Goal: Entertainment & Leisure: Browse casually

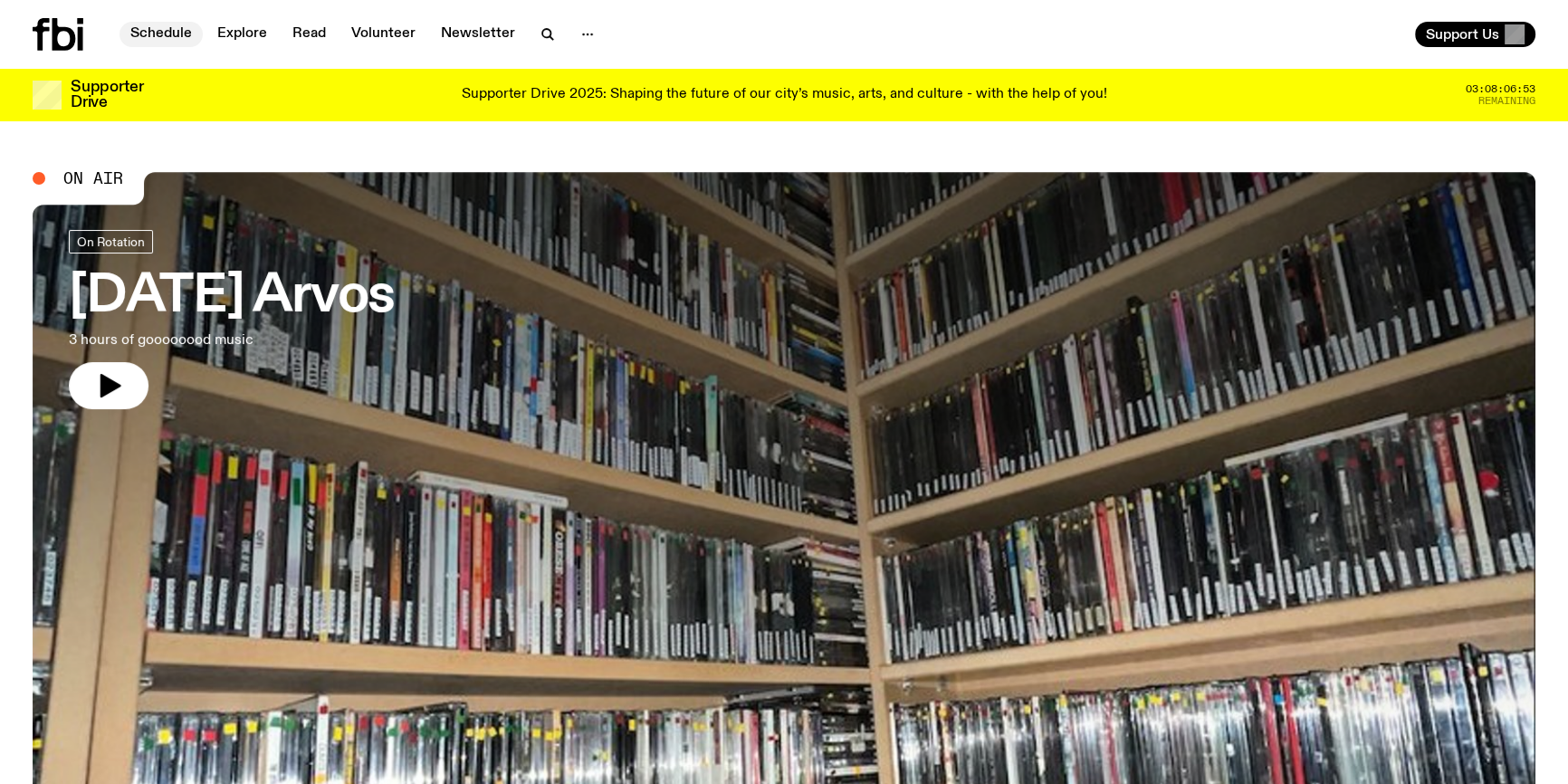
click at [176, 28] on link "Schedule" at bounding box center [161, 34] width 83 height 25
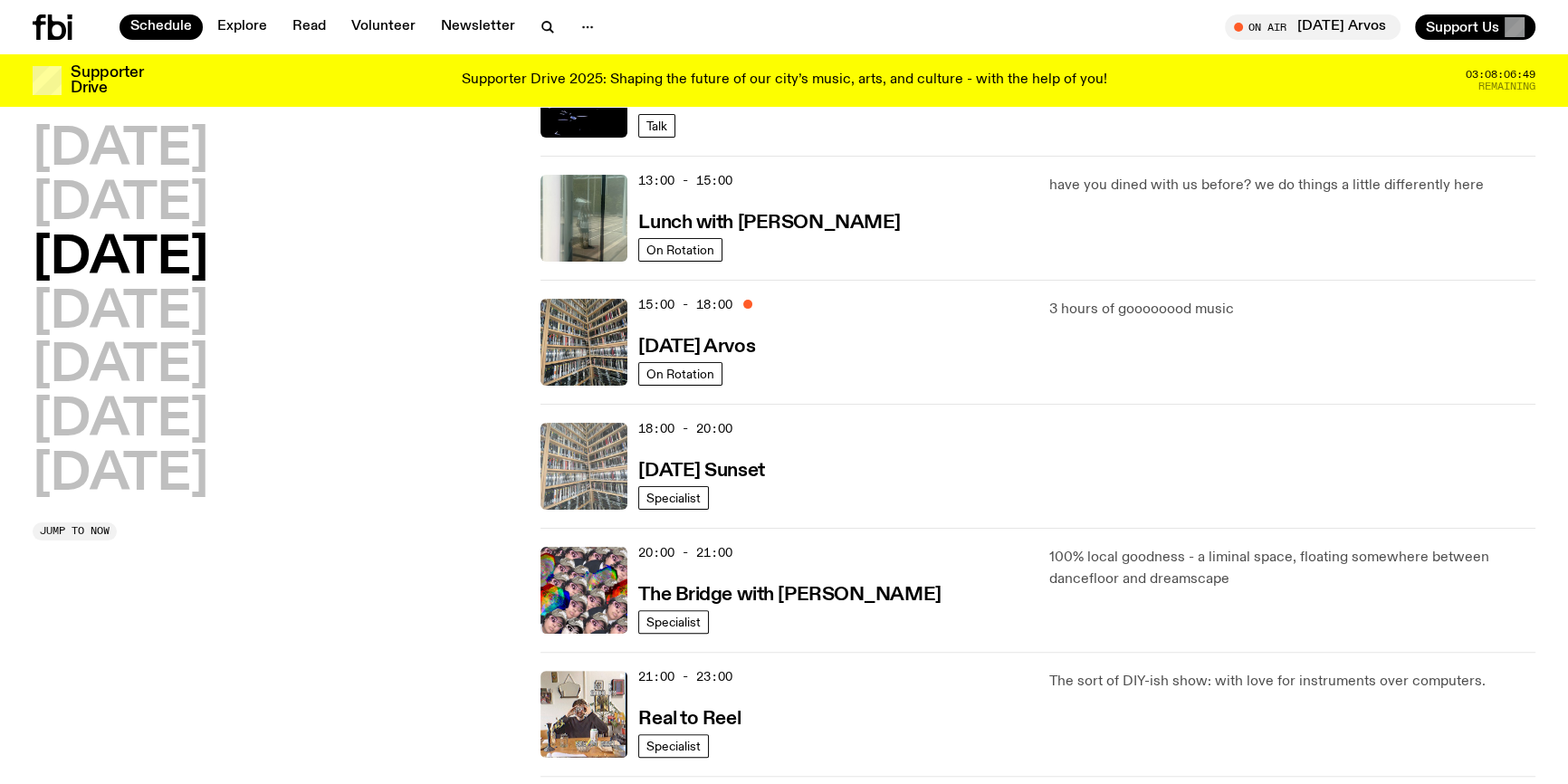
scroll to position [490, 0]
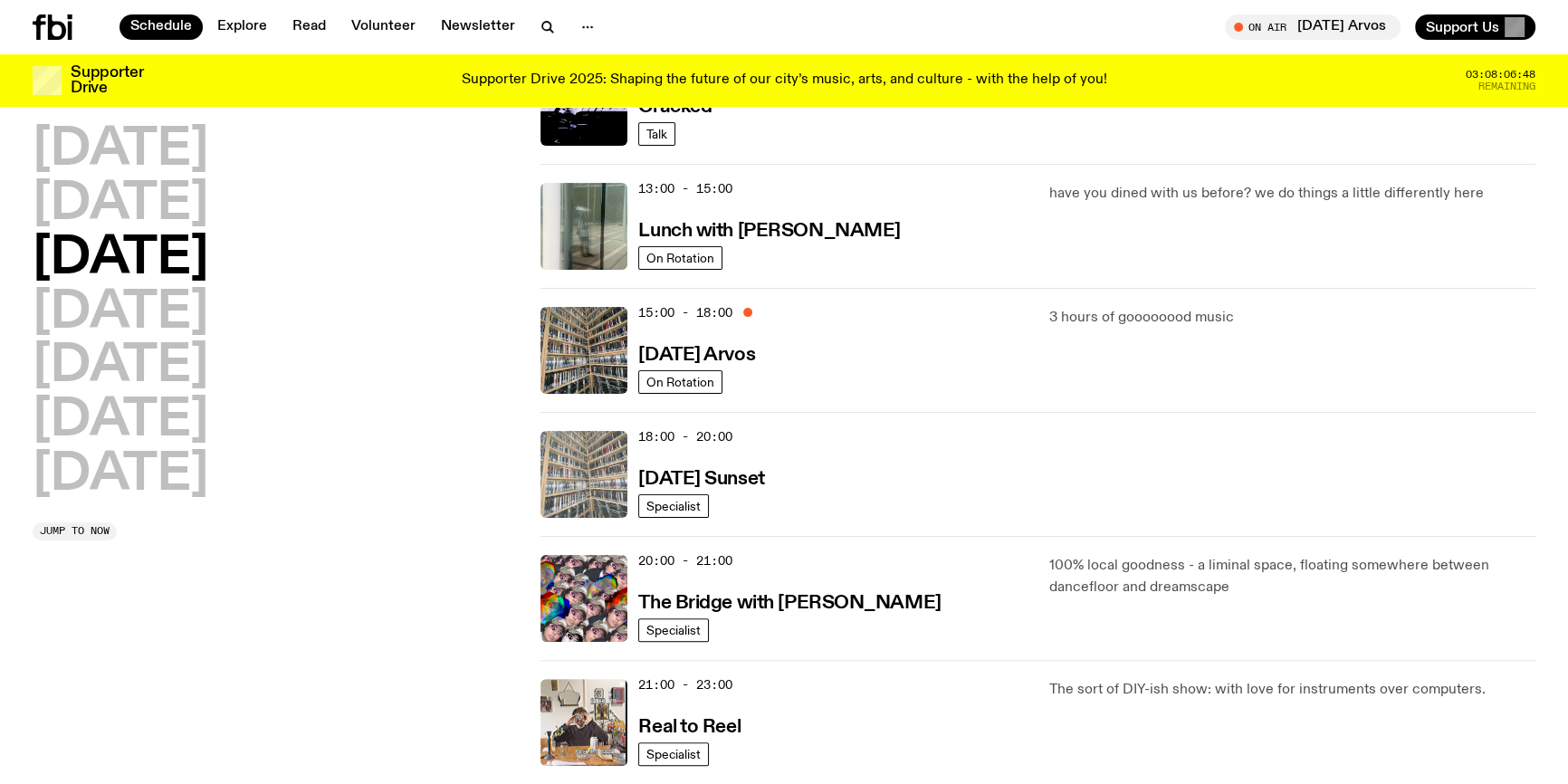
click at [568, 450] on img at bounding box center [584, 474] width 87 height 87
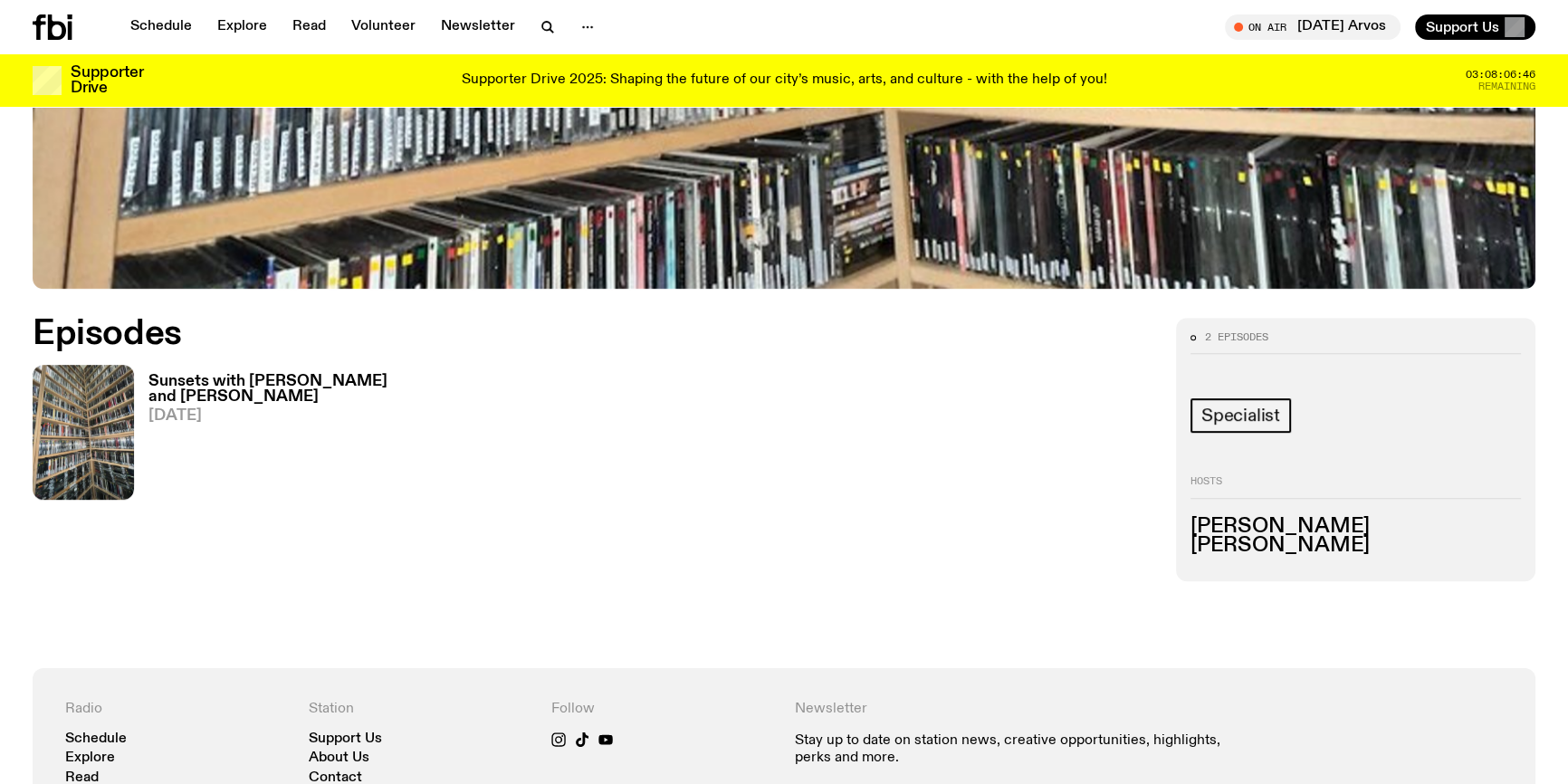
scroll to position [811, 0]
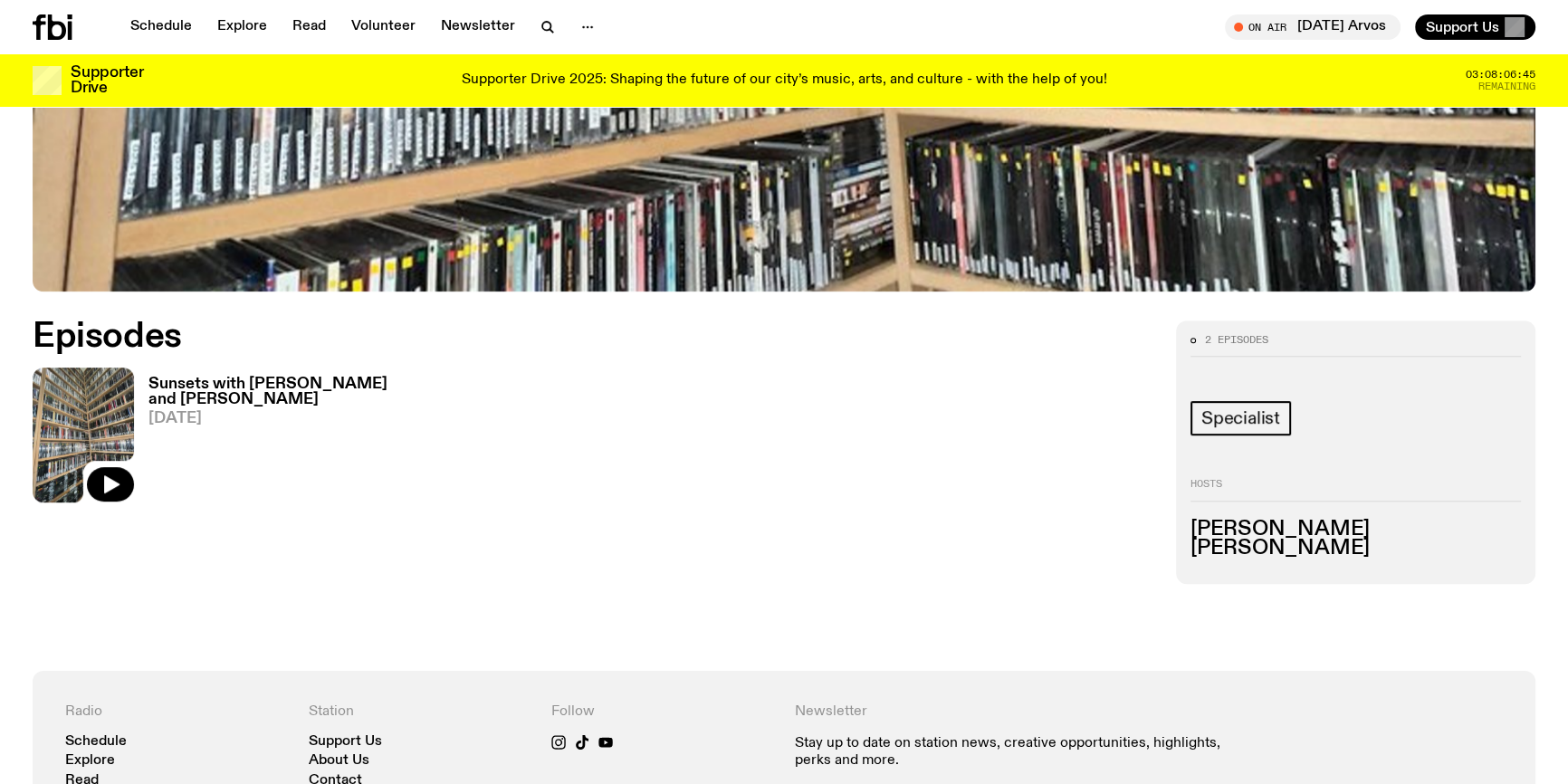
click at [69, 405] on img at bounding box center [83, 435] width 101 height 135
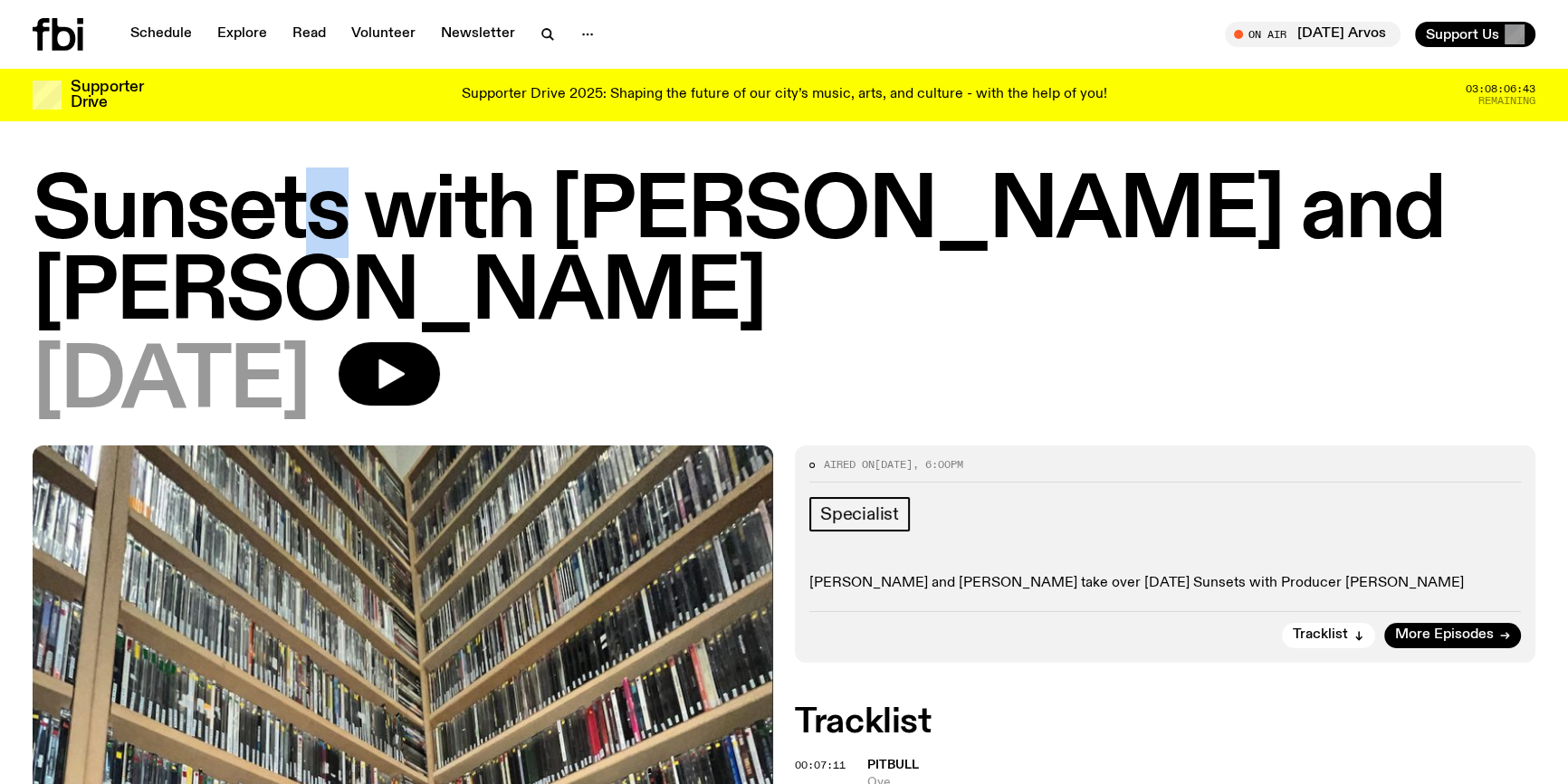
drag, startPoint x: 349, startPoint y: 213, endPoint x: 310, endPoint y: 206, distance: 39.6
click at [310, 206] on h1 "Sunsets with [PERSON_NAME] and [PERSON_NAME]" at bounding box center [784, 254] width 1503 height 163
click at [832, 342] on div "[DATE]" at bounding box center [784, 382] width 1503 height 81
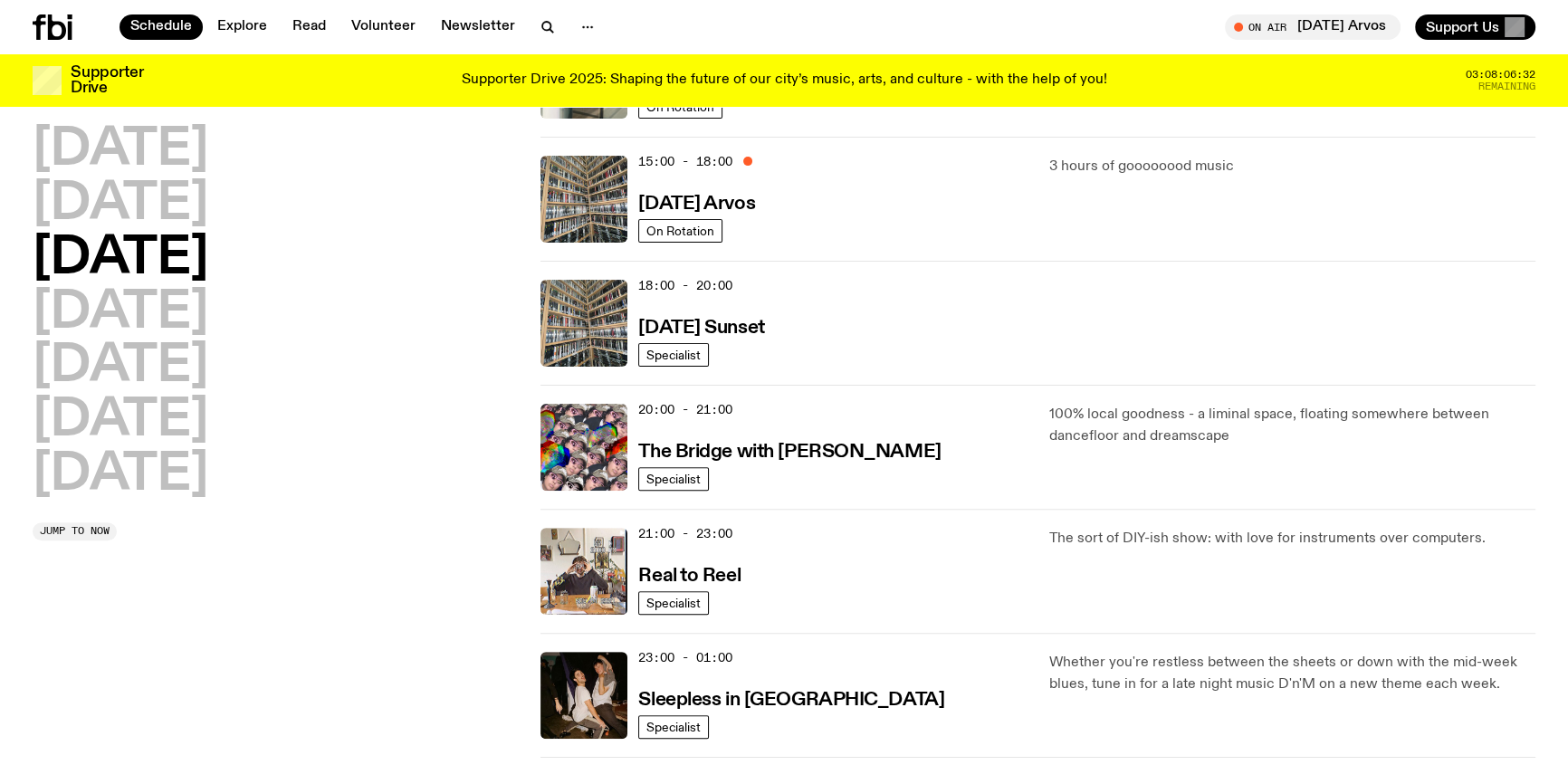
scroll to position [806, 0]
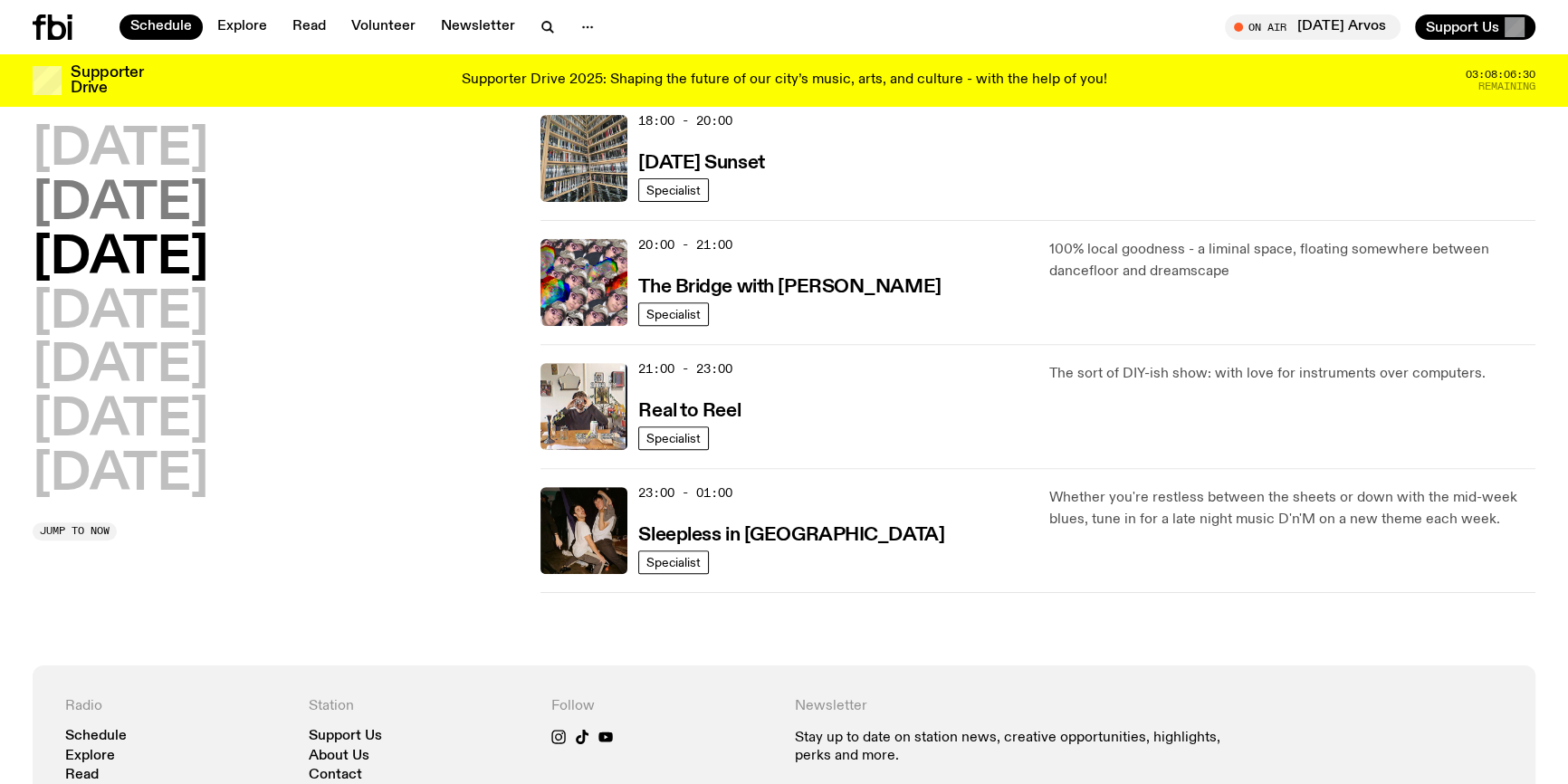
click at [183, 195] on h2 "[DATE]" at bounding box center [120, 204] width 175 height 51
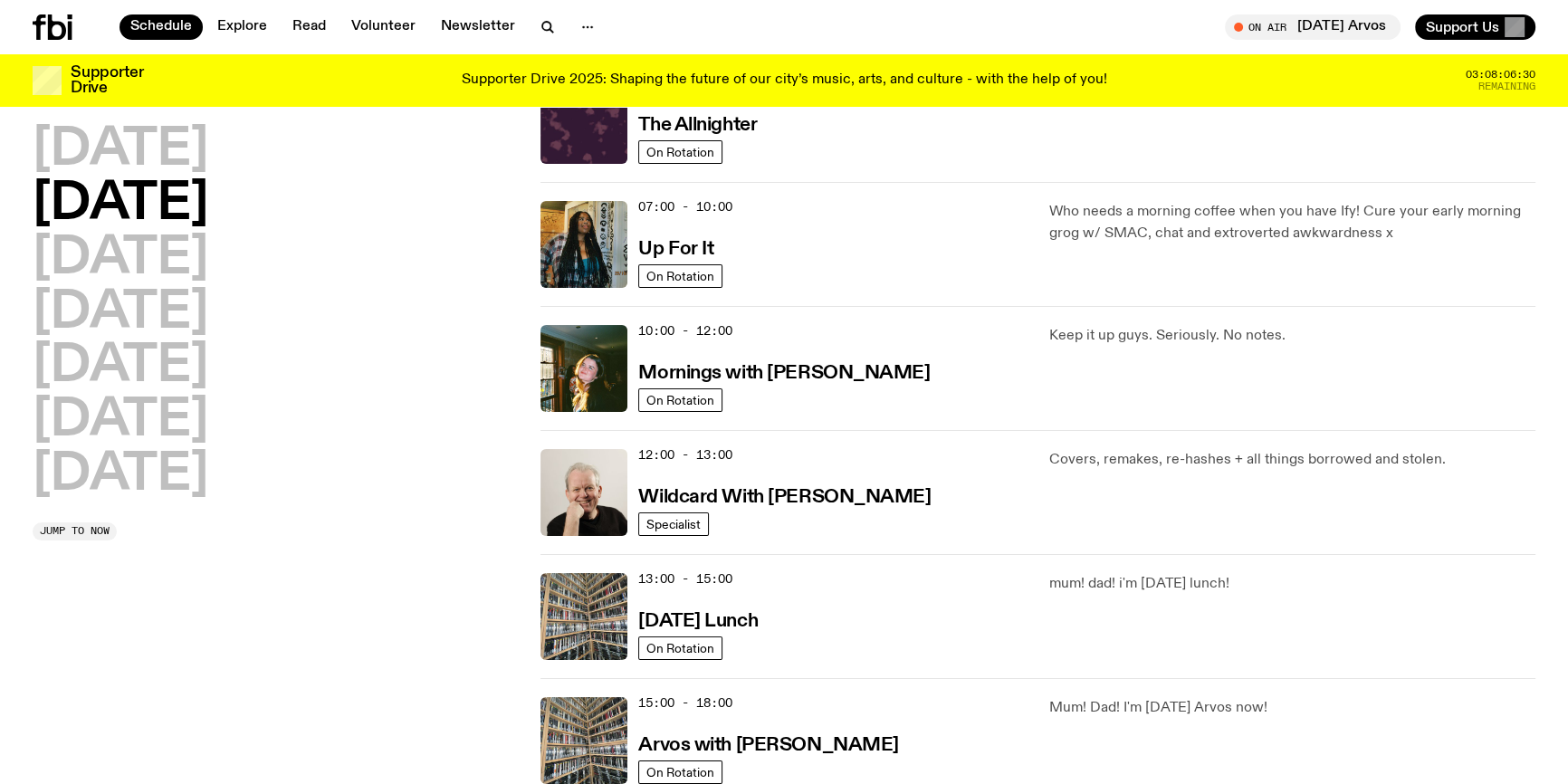
scroll to position [50, 0]
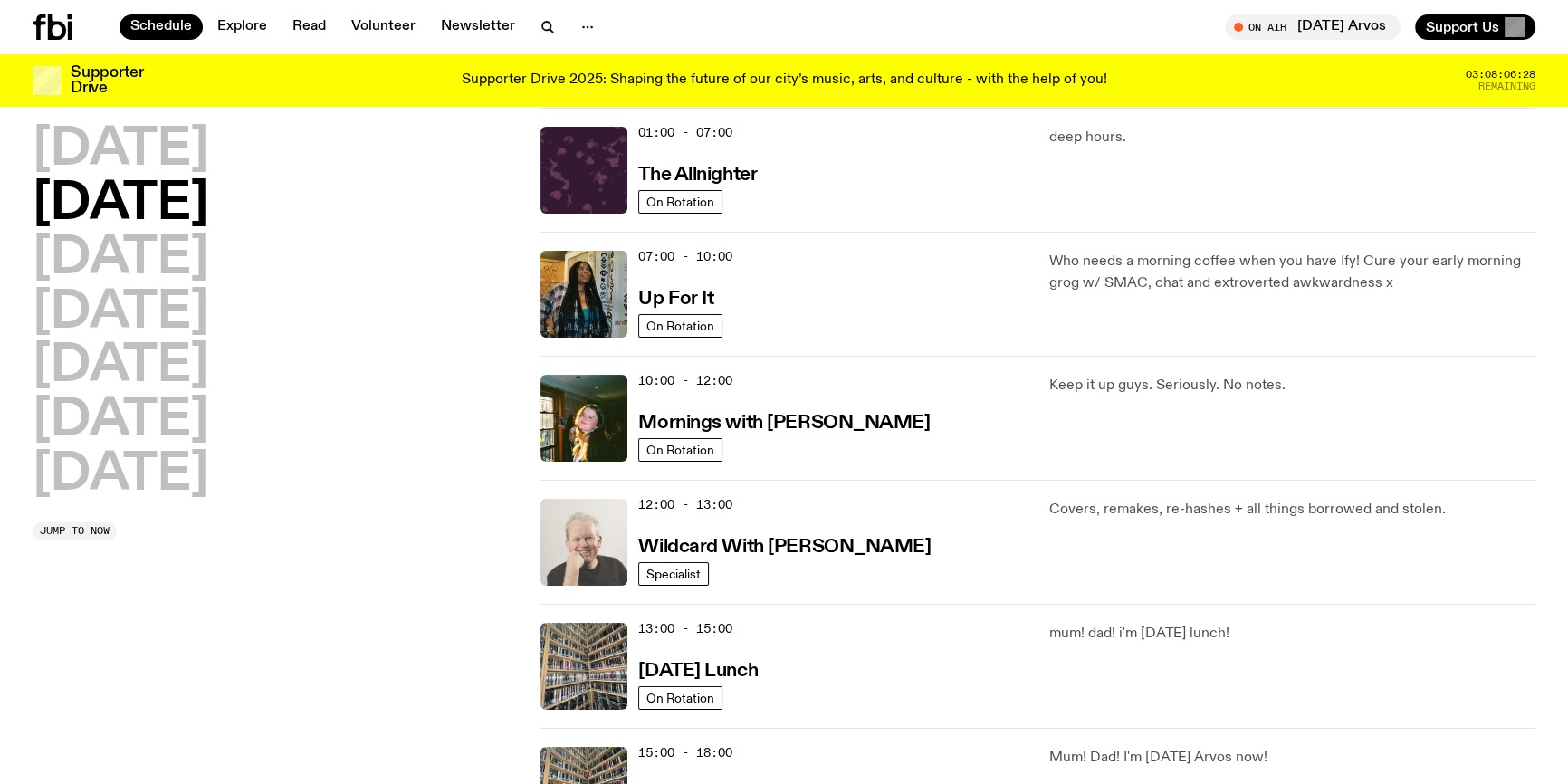
click at [576, 531] on img at bounding box center [584, 541] width 87 height 87
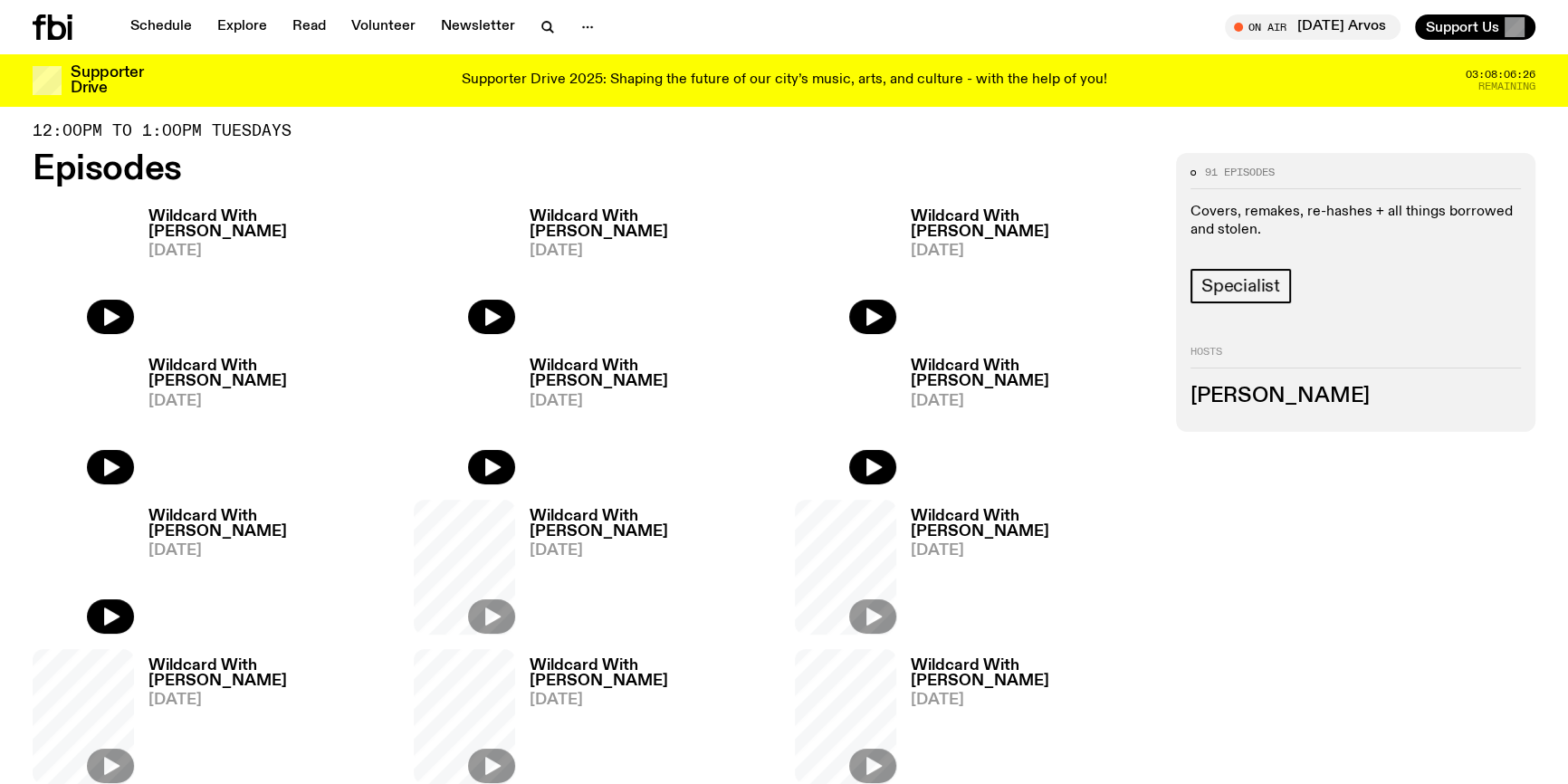
scroll to position [569, 0]
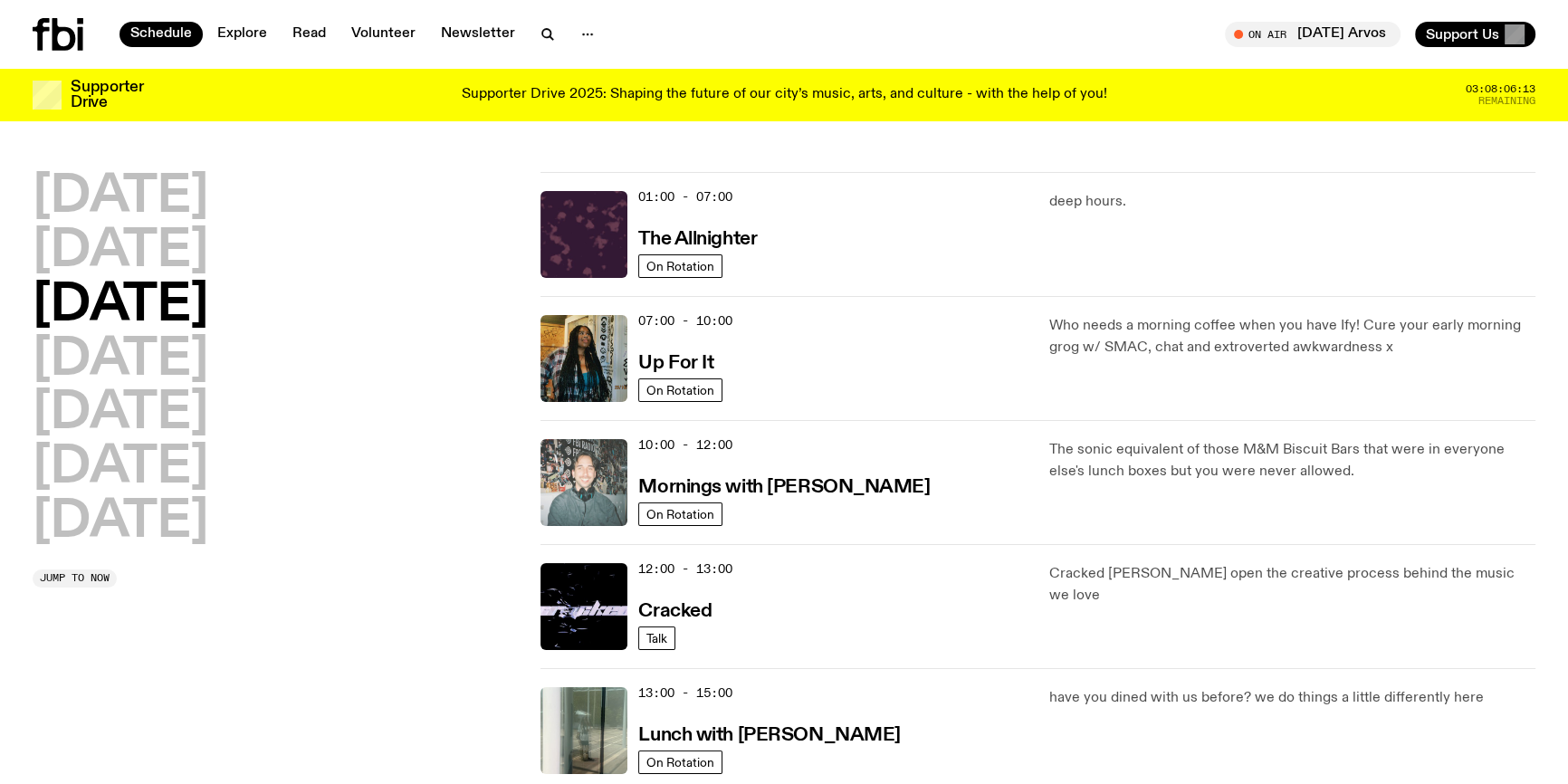
click at [586, 482] on img at bounding box center [584, 482] width 87 height 87
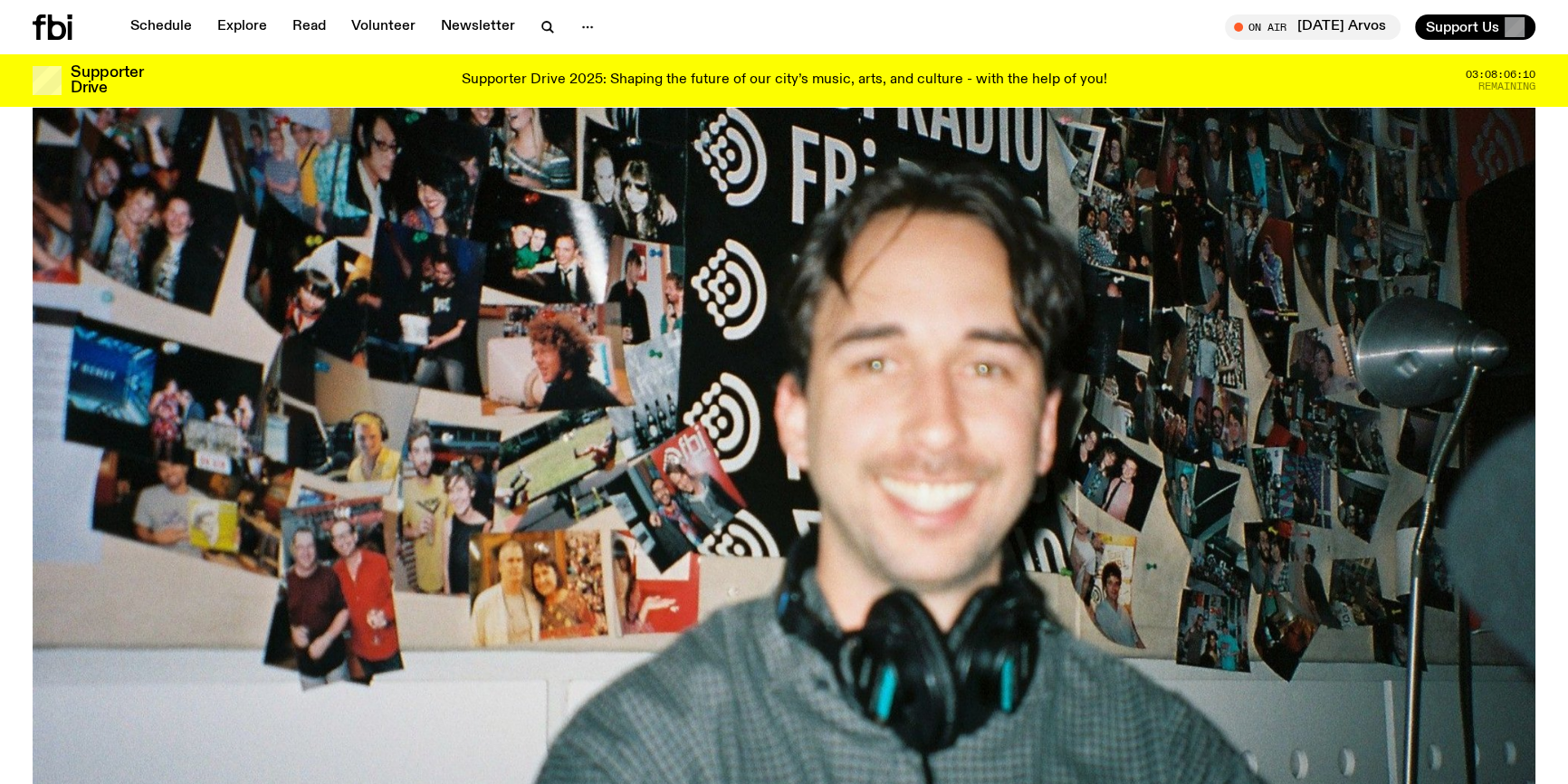
scroll to position [72, 0]
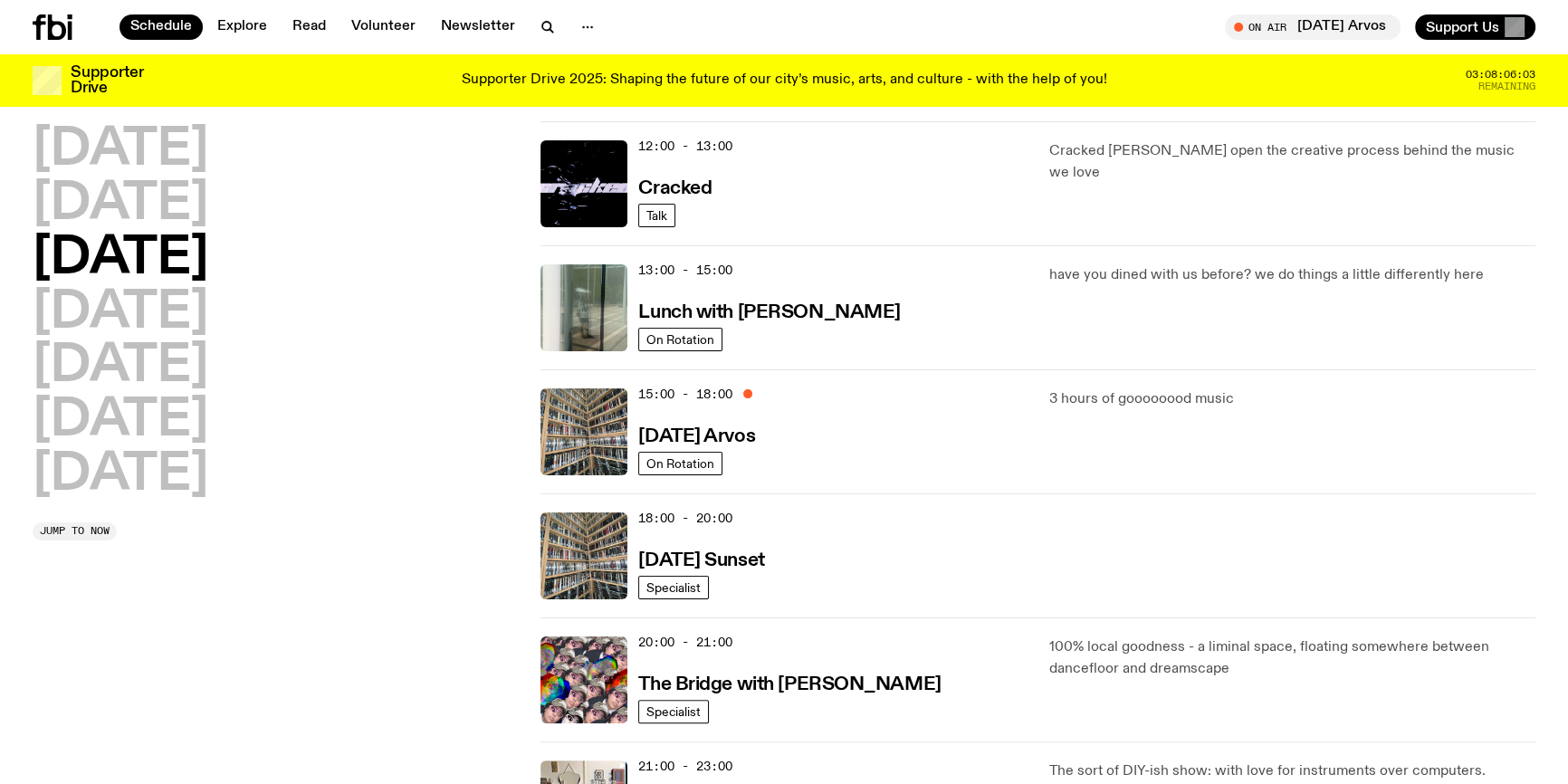
scroll to position [819, 0]
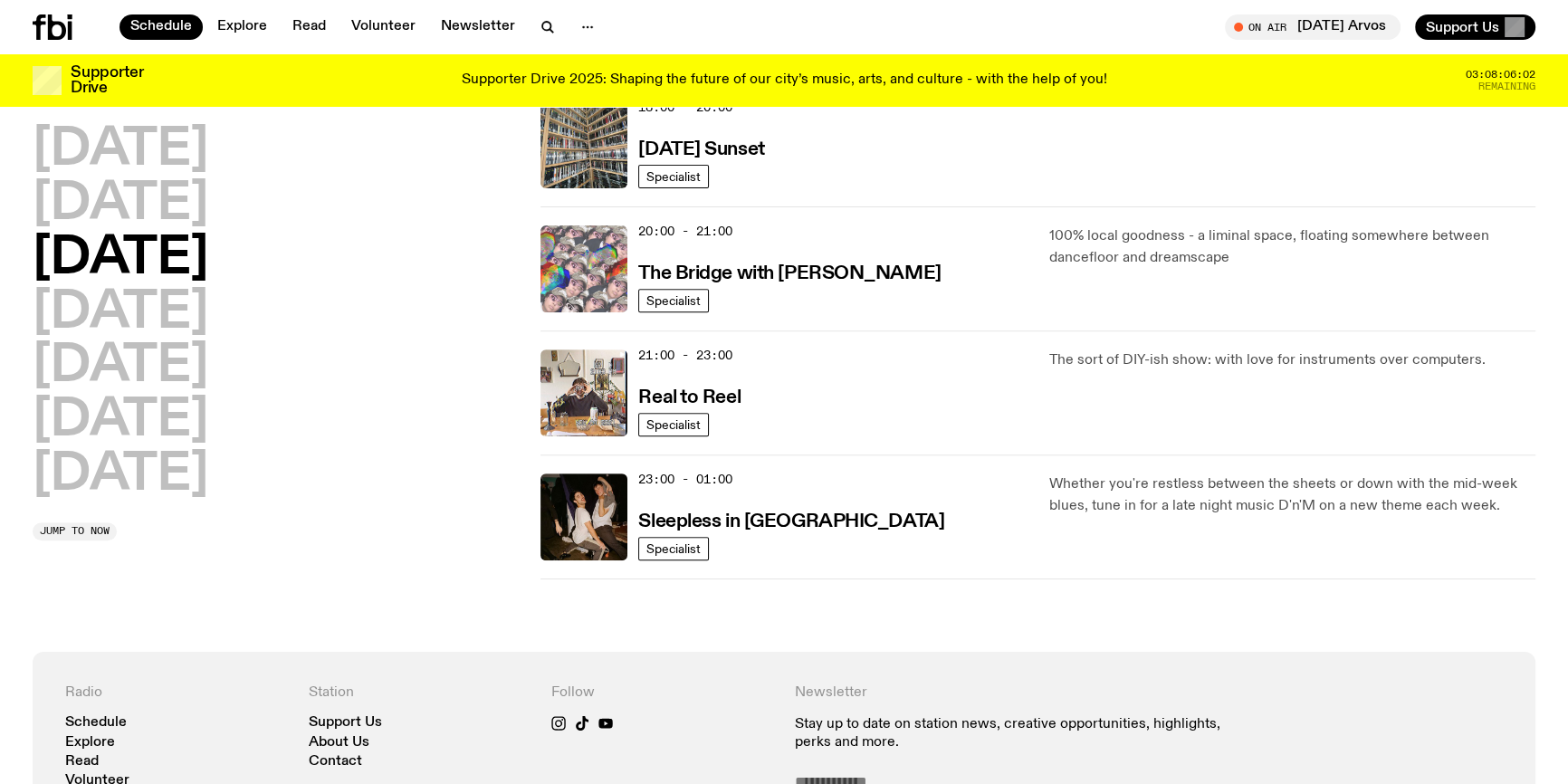
click at [577, 273] on img at bounding box center [584, 269] width 87 height 87
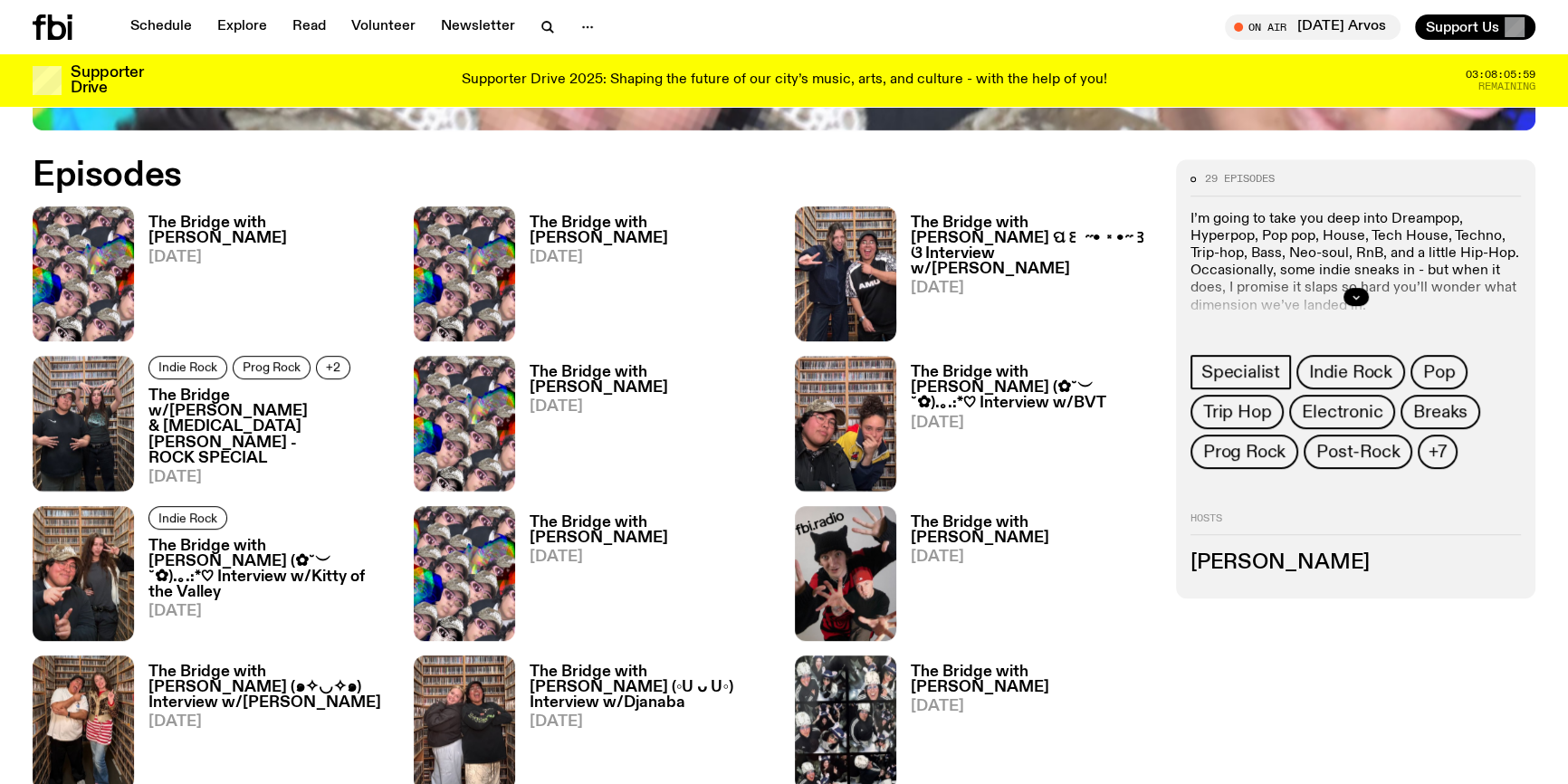
scroll to position [1060, 0]
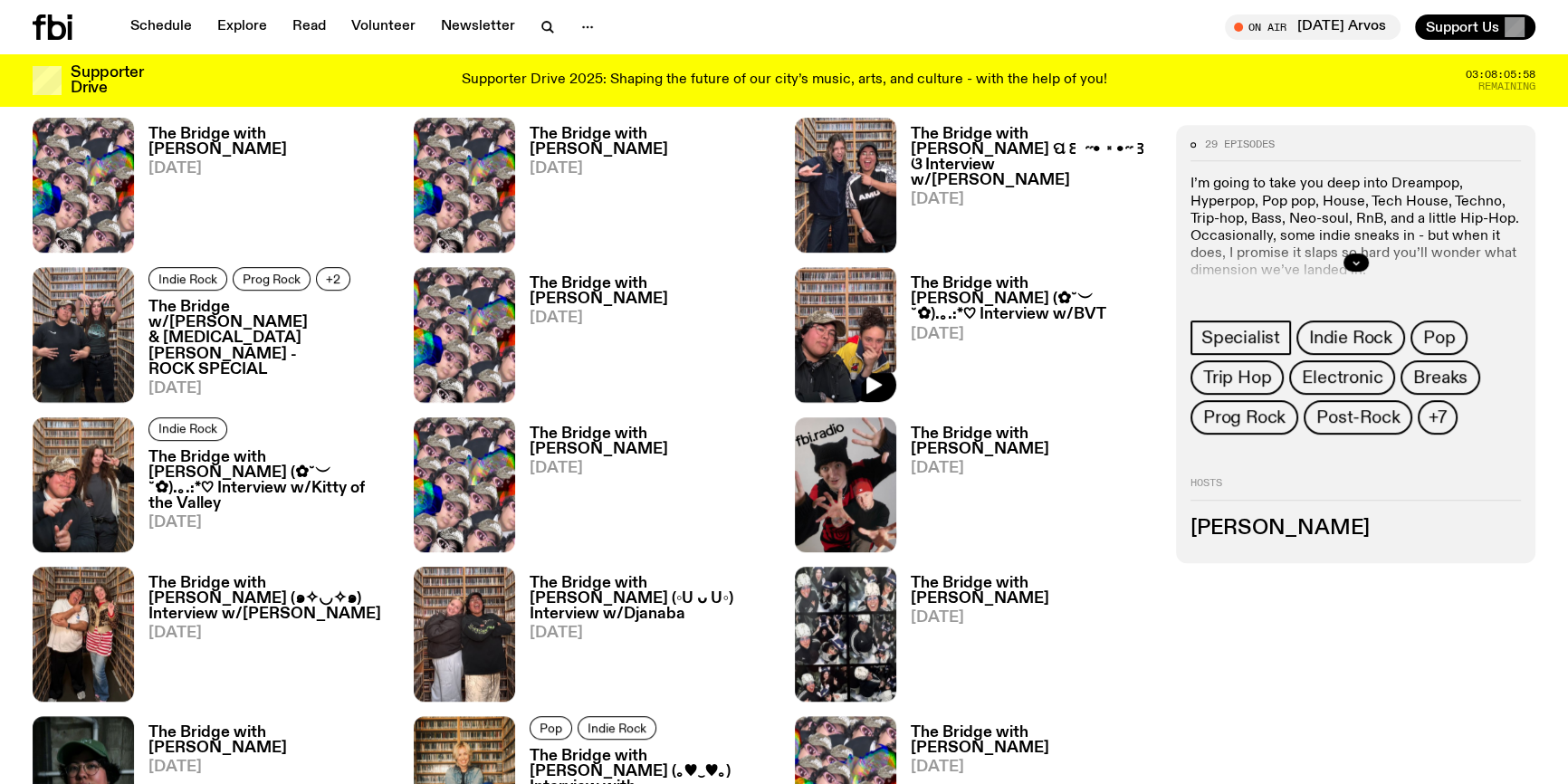
click at [859, 312] on img at bounding box center [845, 334] width 101 height 135
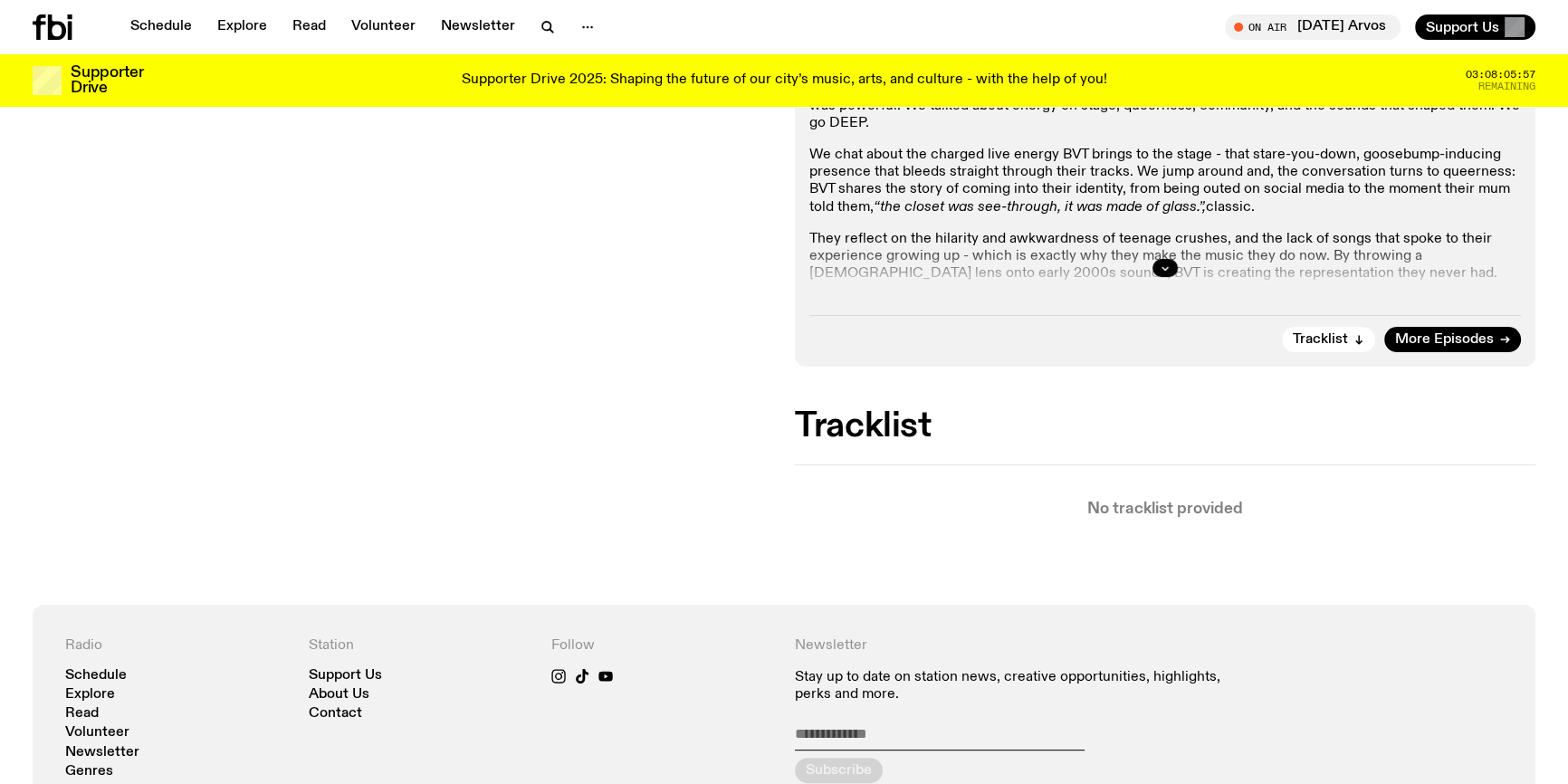
scroll to position [480, 0]
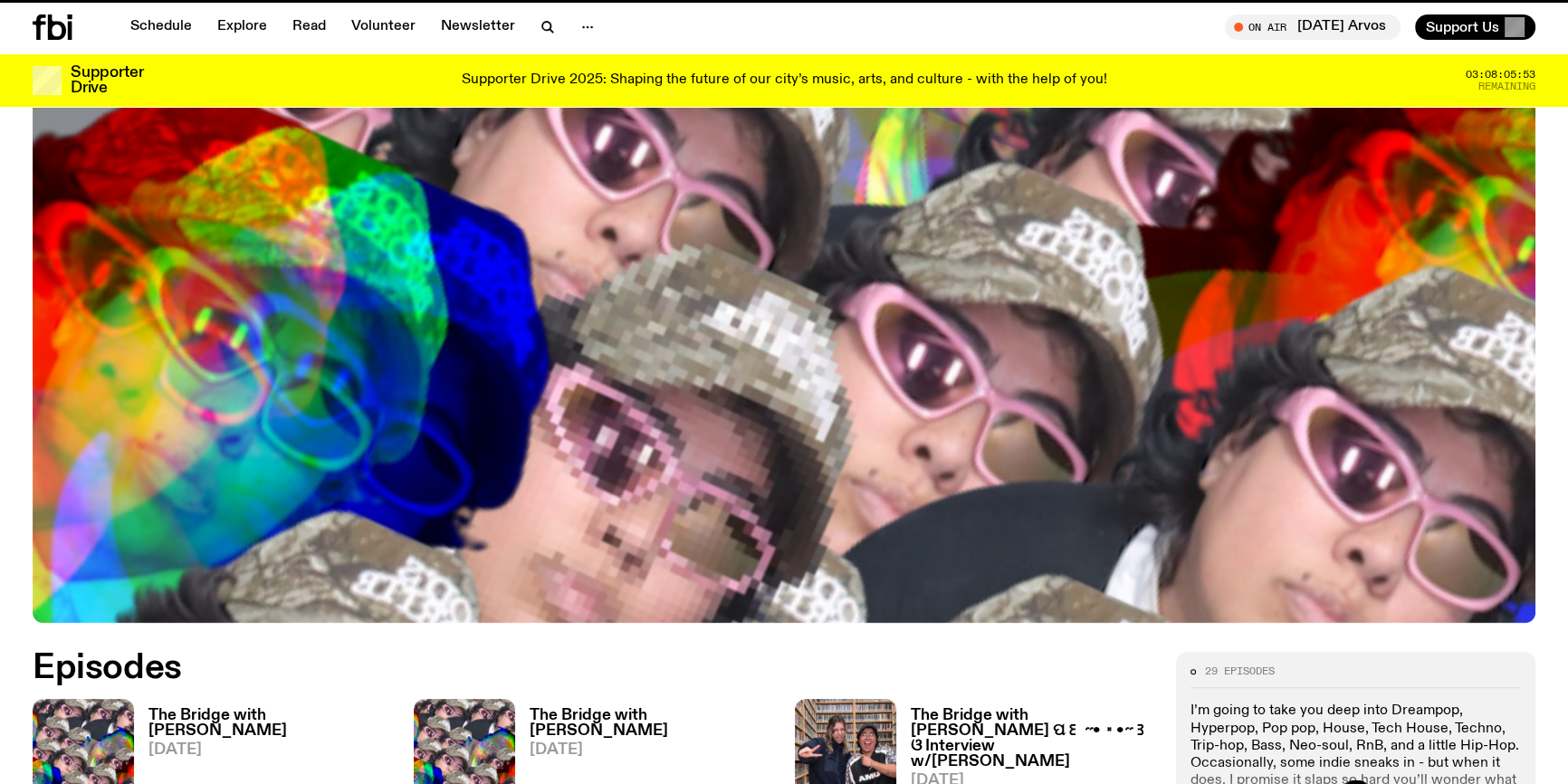
scroll to position [1060, 0]
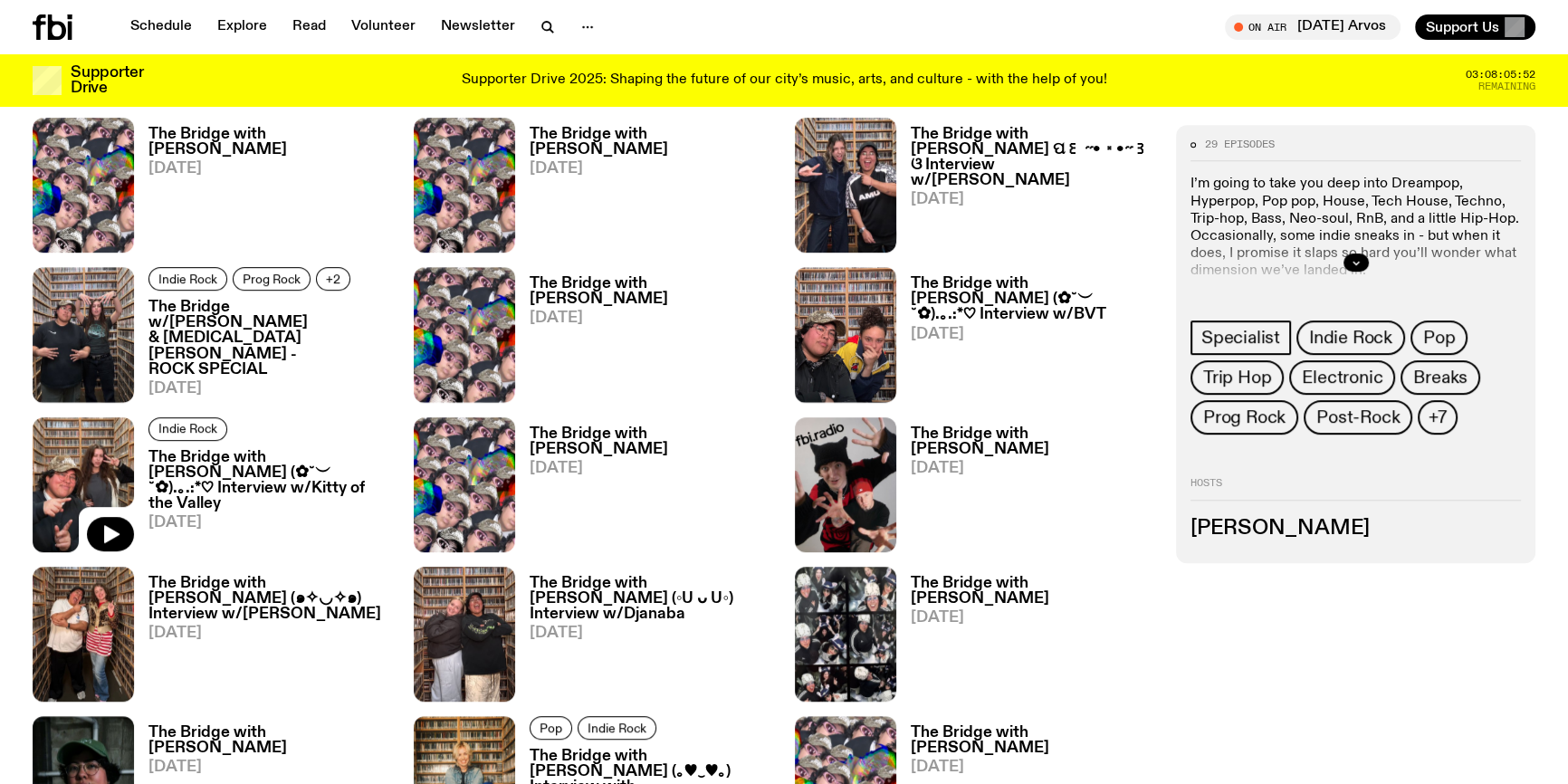
click at [97, 449] on img at bounding box center [83, 484] width 101 height 135
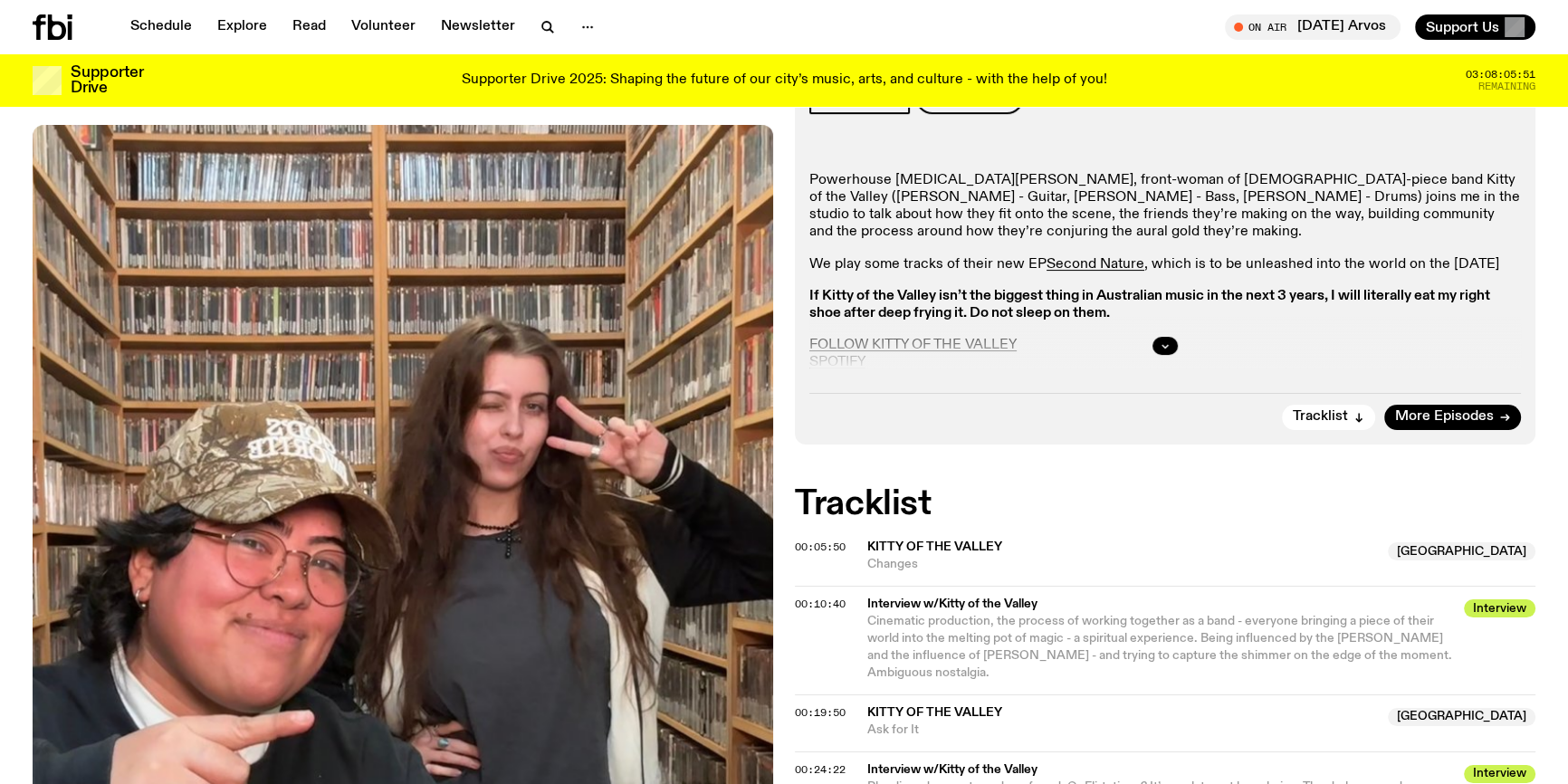
scroll to position [483, 0]
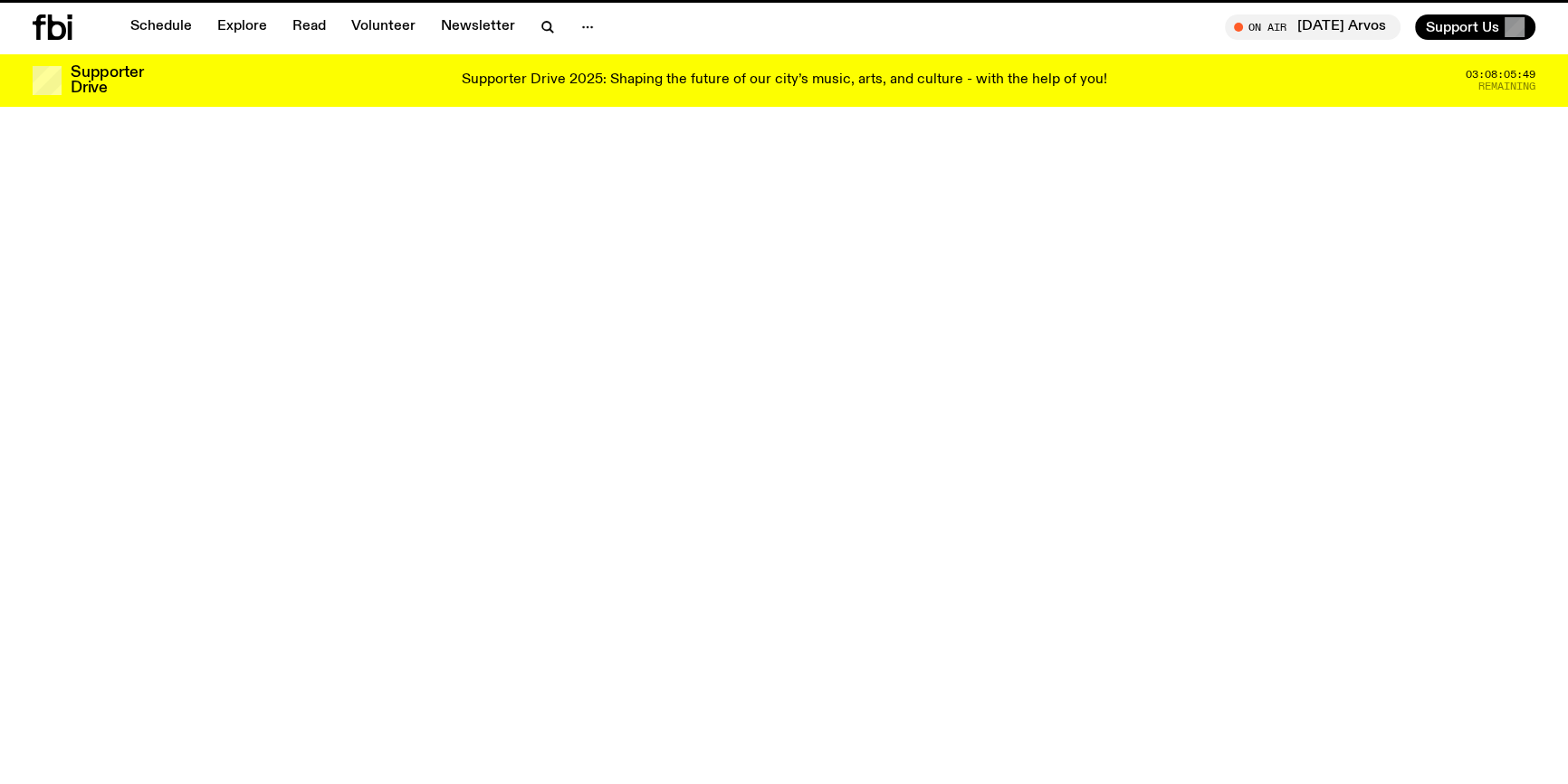
scroll to position [1060, 0]
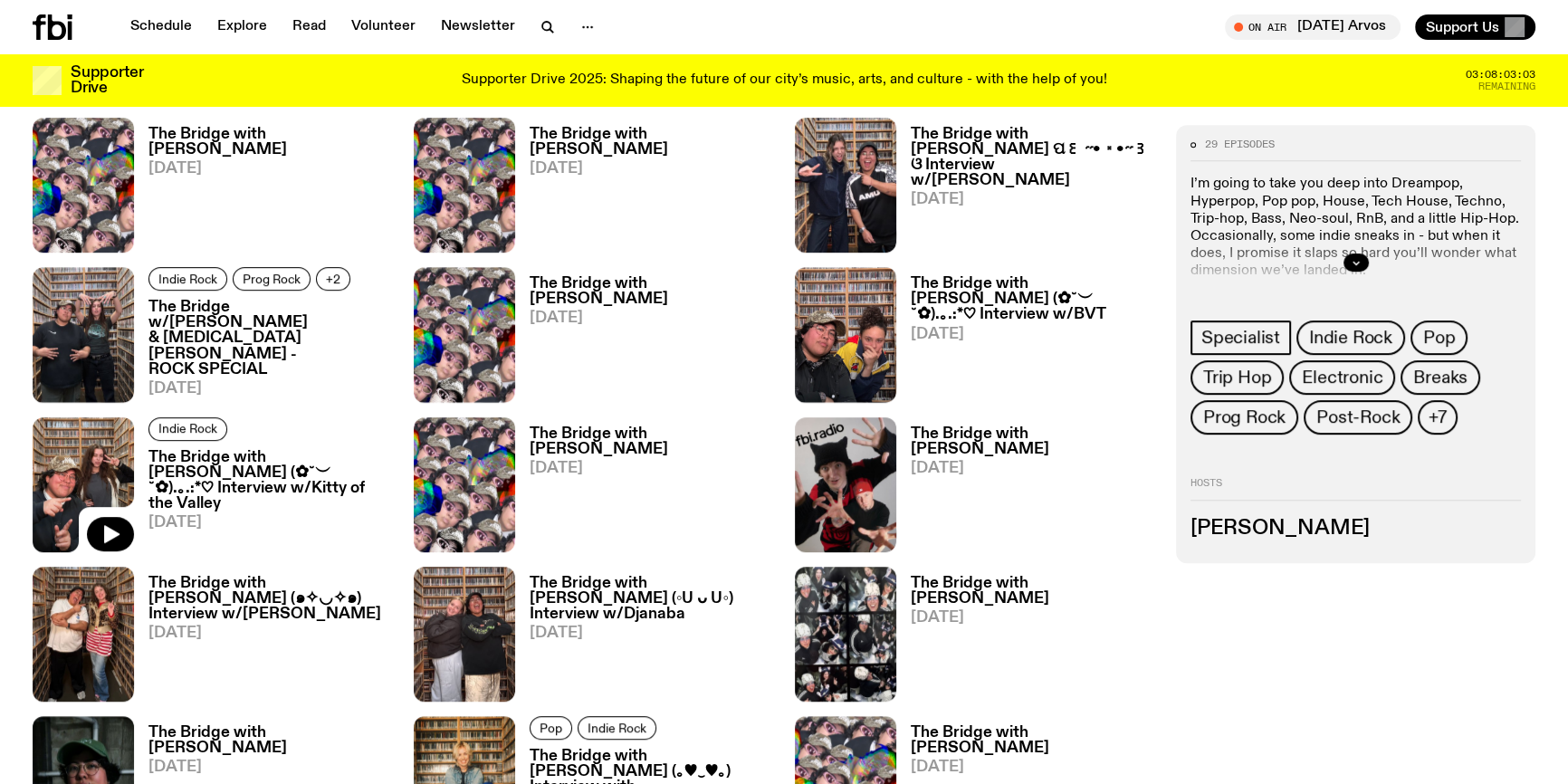
click at [81, 473] on img at bounding box center [83, 484] width 101 height 135
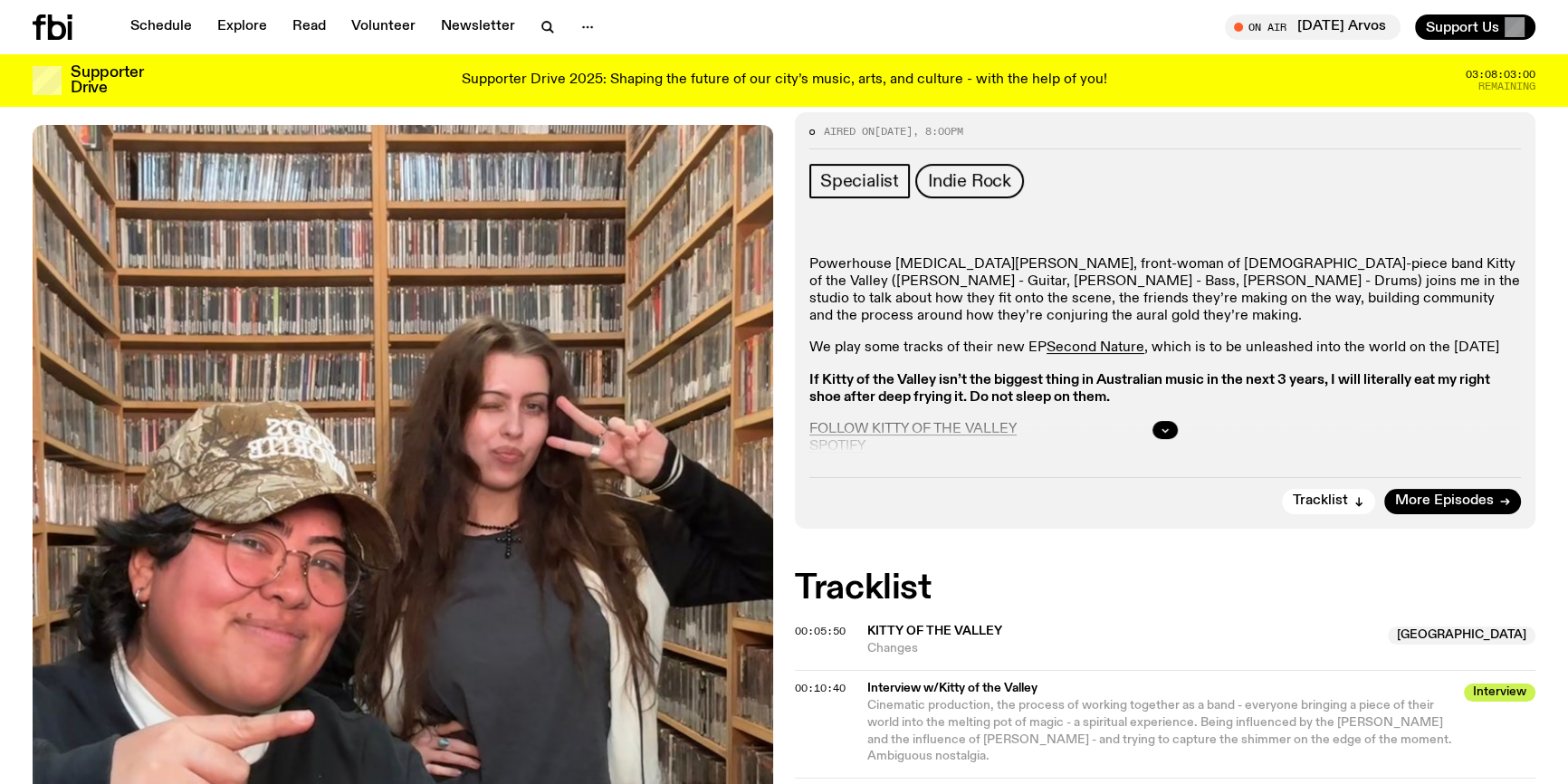
scroll to position [401, 0]
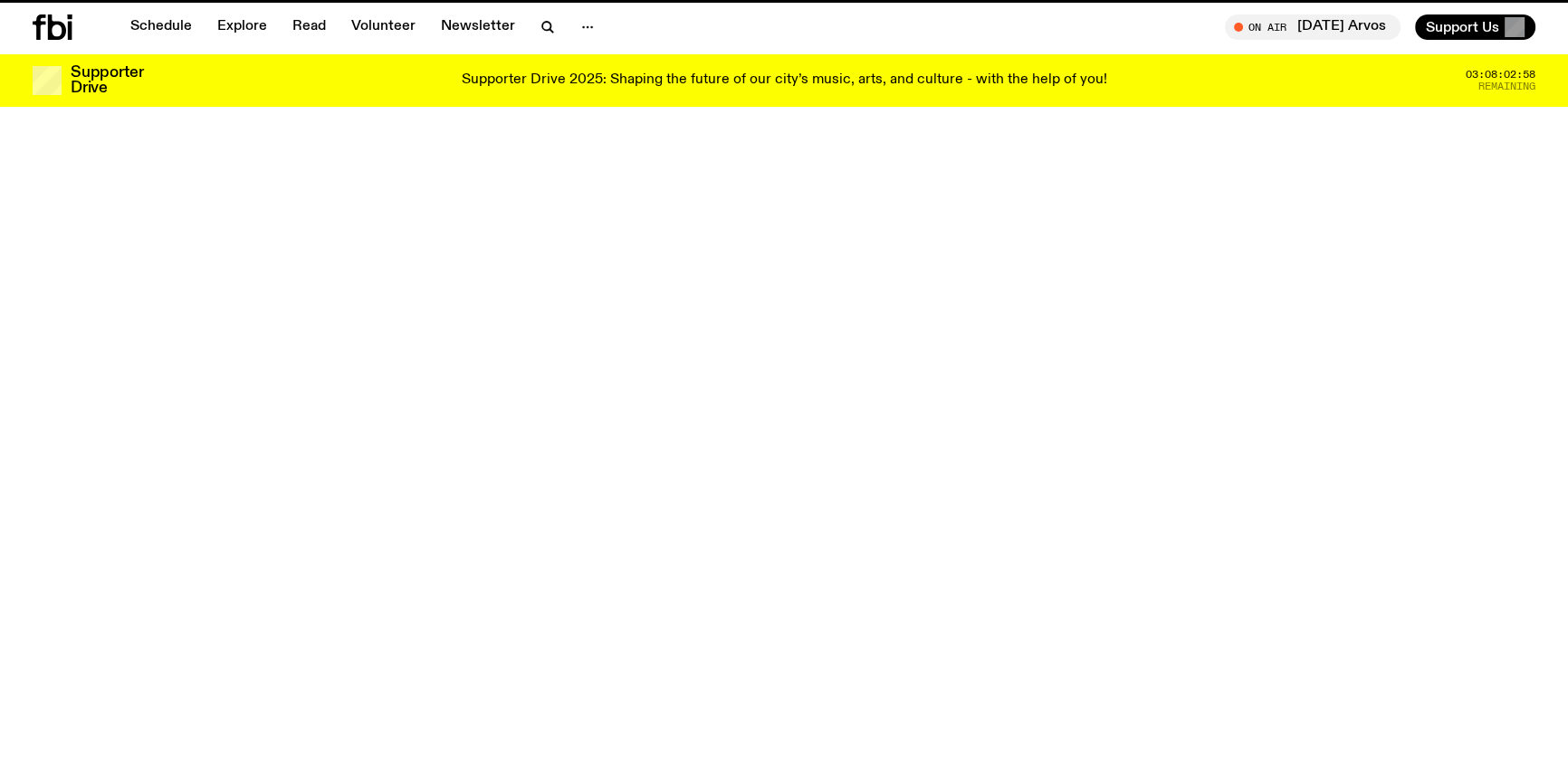
scroll to position [1060, 0]
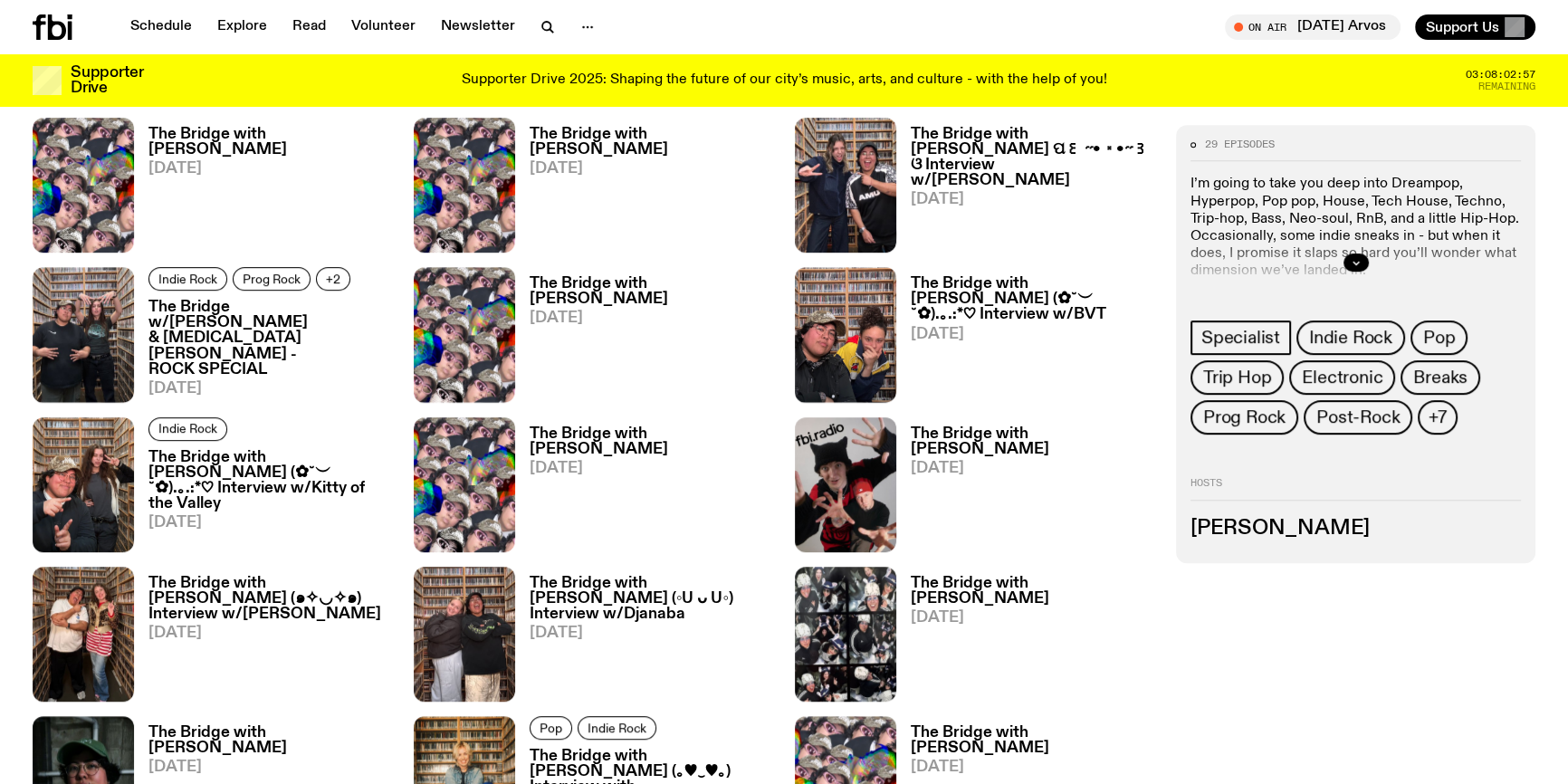
click at [79, 341] on img at bounding box center [83, 334] width 101 height 135
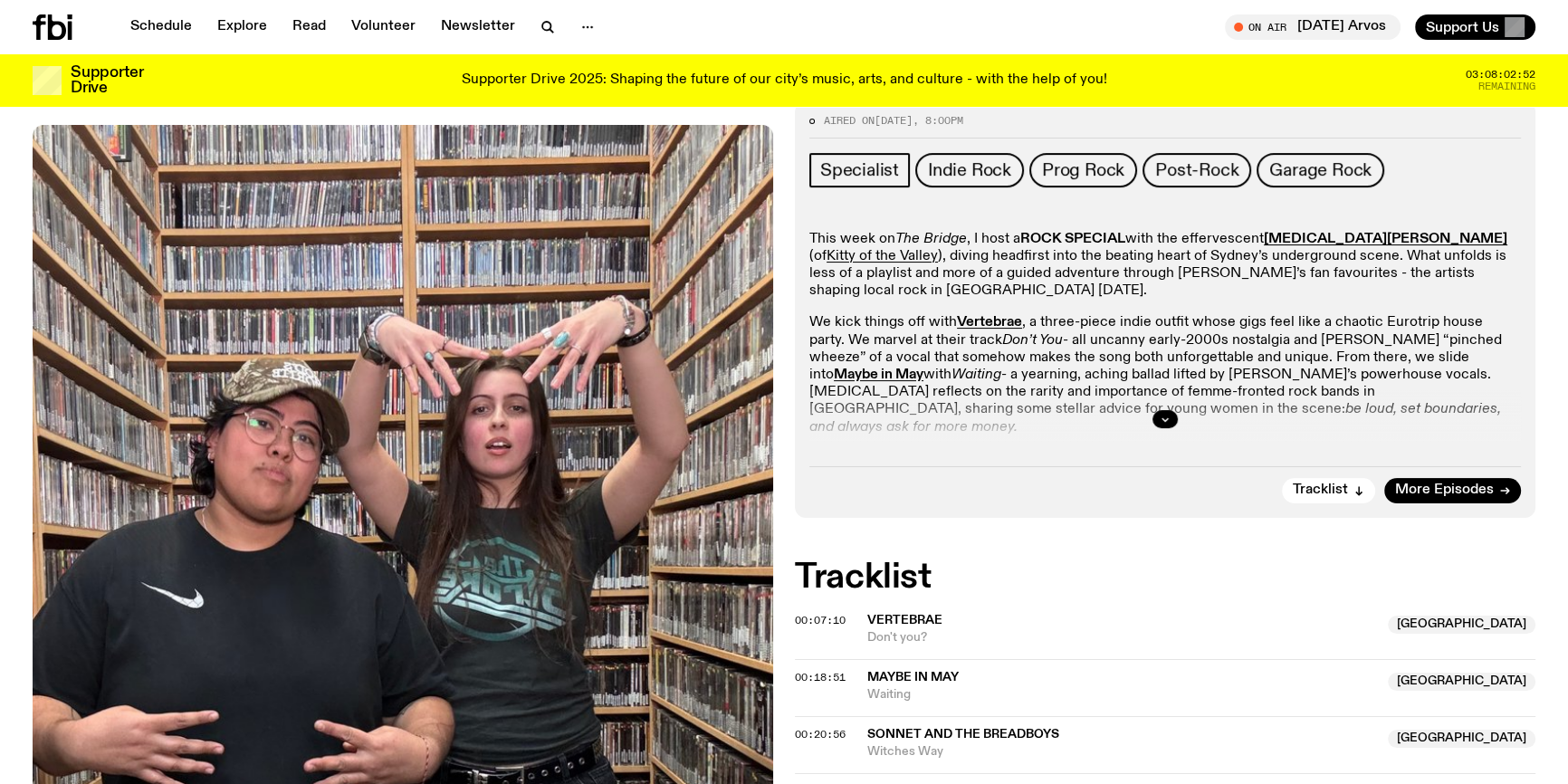
scroll to position [407, 0]
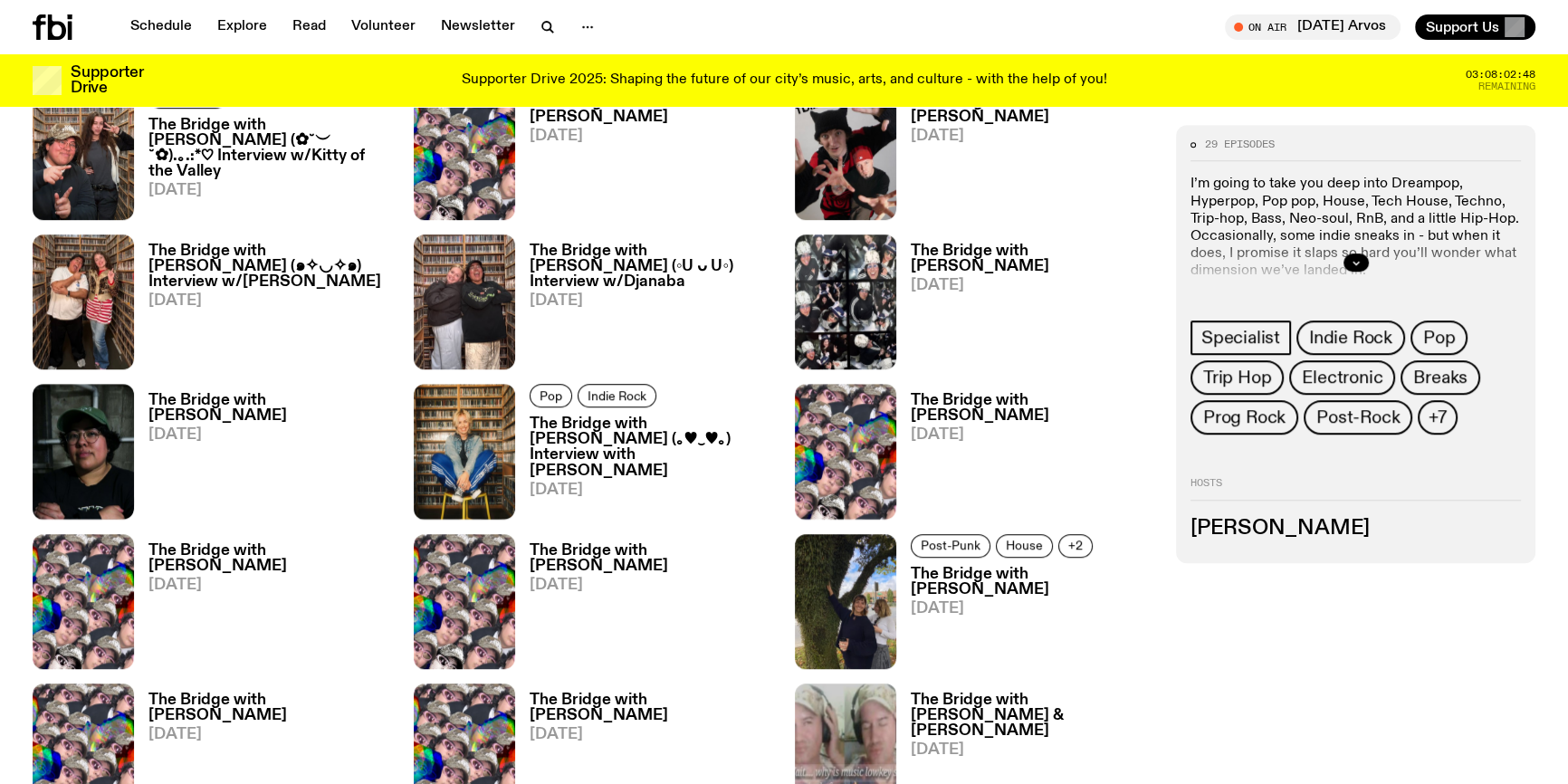
scroll to position [1472, 0]
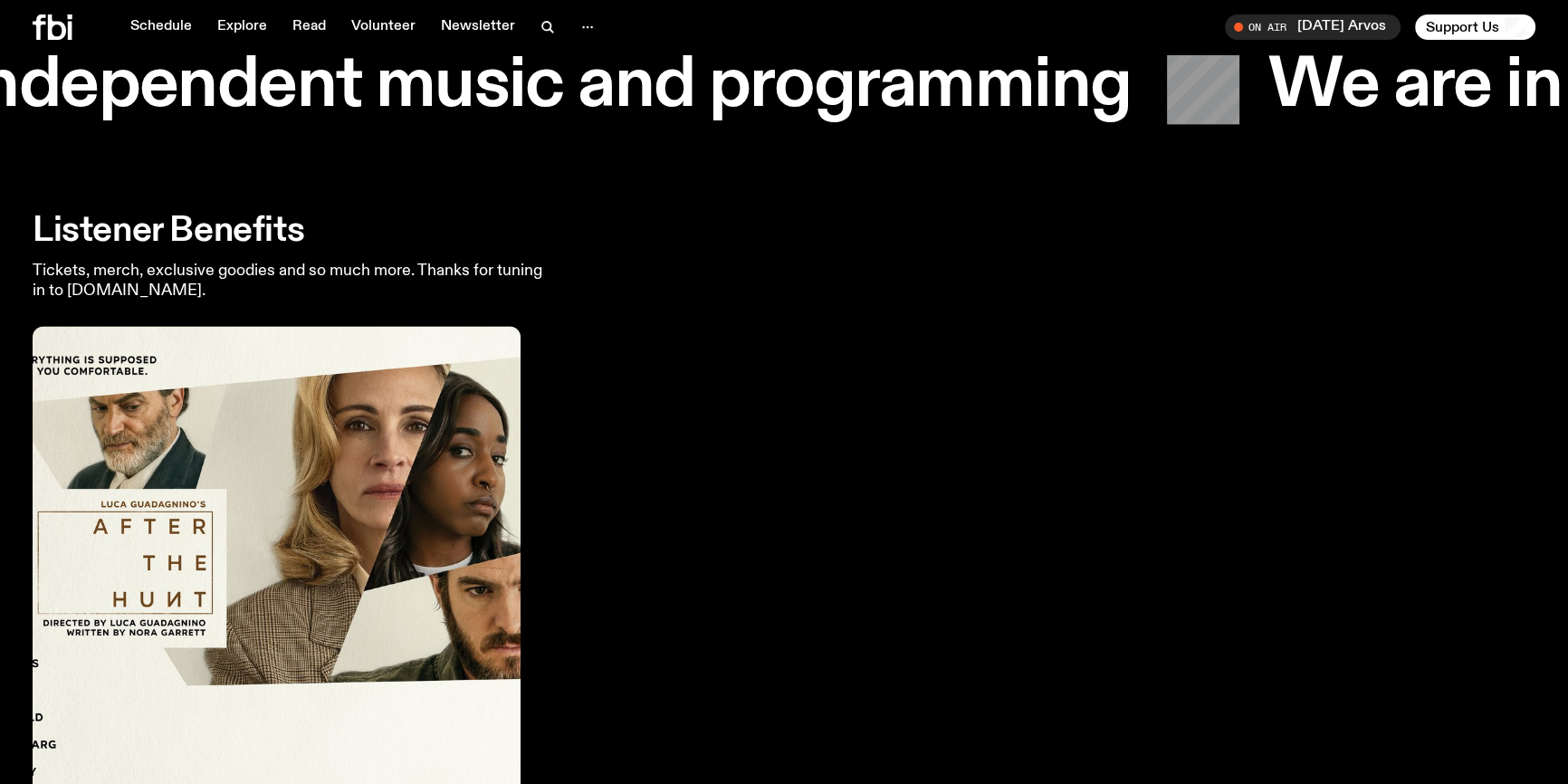
scroll to position [3194, 0]
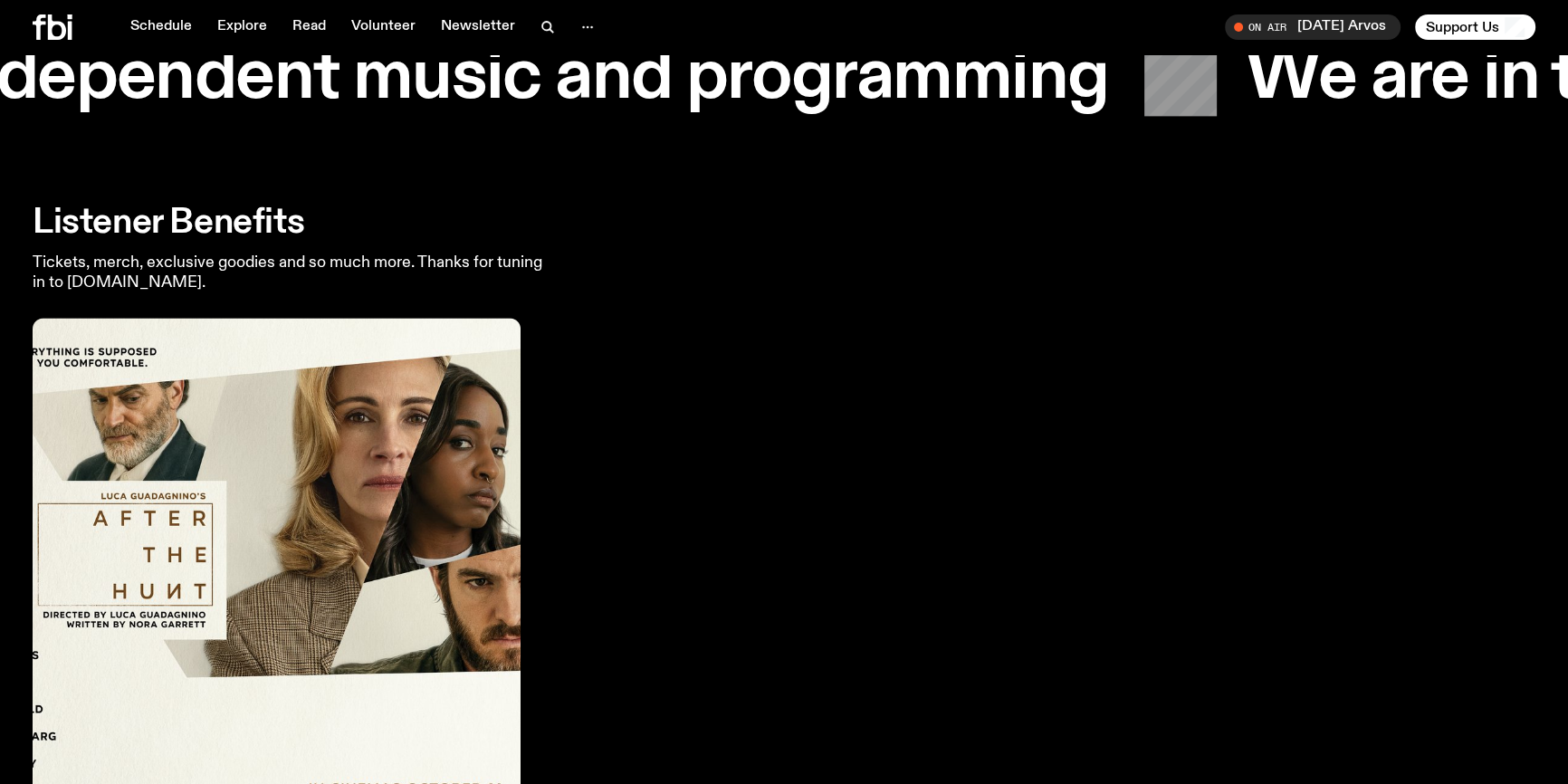
click at [343, 447] on img at bounding box center [276, 561] width 488 height 488
